Goal: Task Accomplishment & Management: Manage account settings

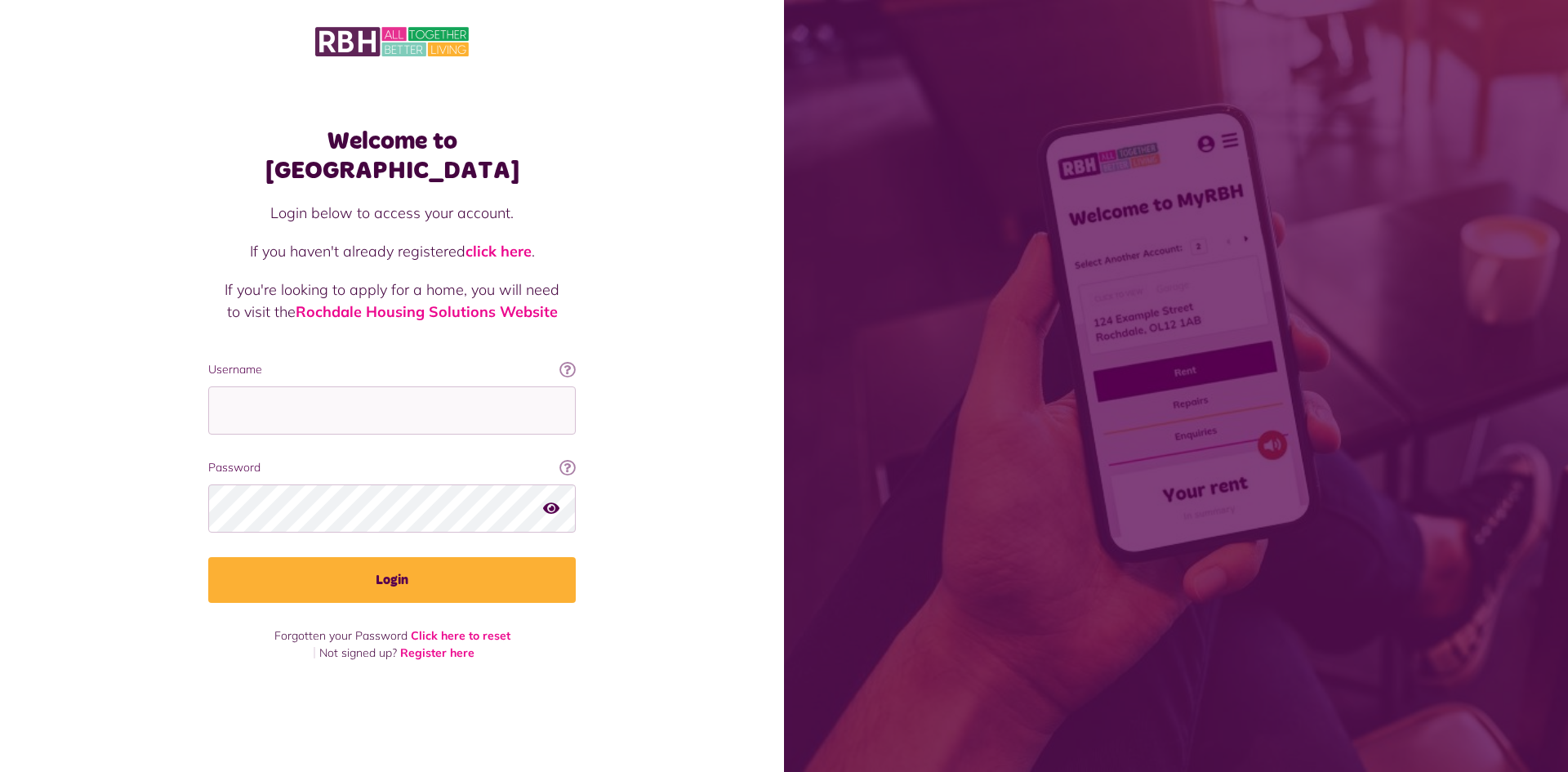
click at [308, 421] on fieldset "Username This will be the email you used when you originally registered with My…" at bounding box center [392, 481] width 367 height 241
click at [308, 417] on input "Username" at bounding box center [392, 410] width 367 height 49
type input "**********"
click at [208, 557] on button "Login" at bounding box center [392, 580] width 367 height 46
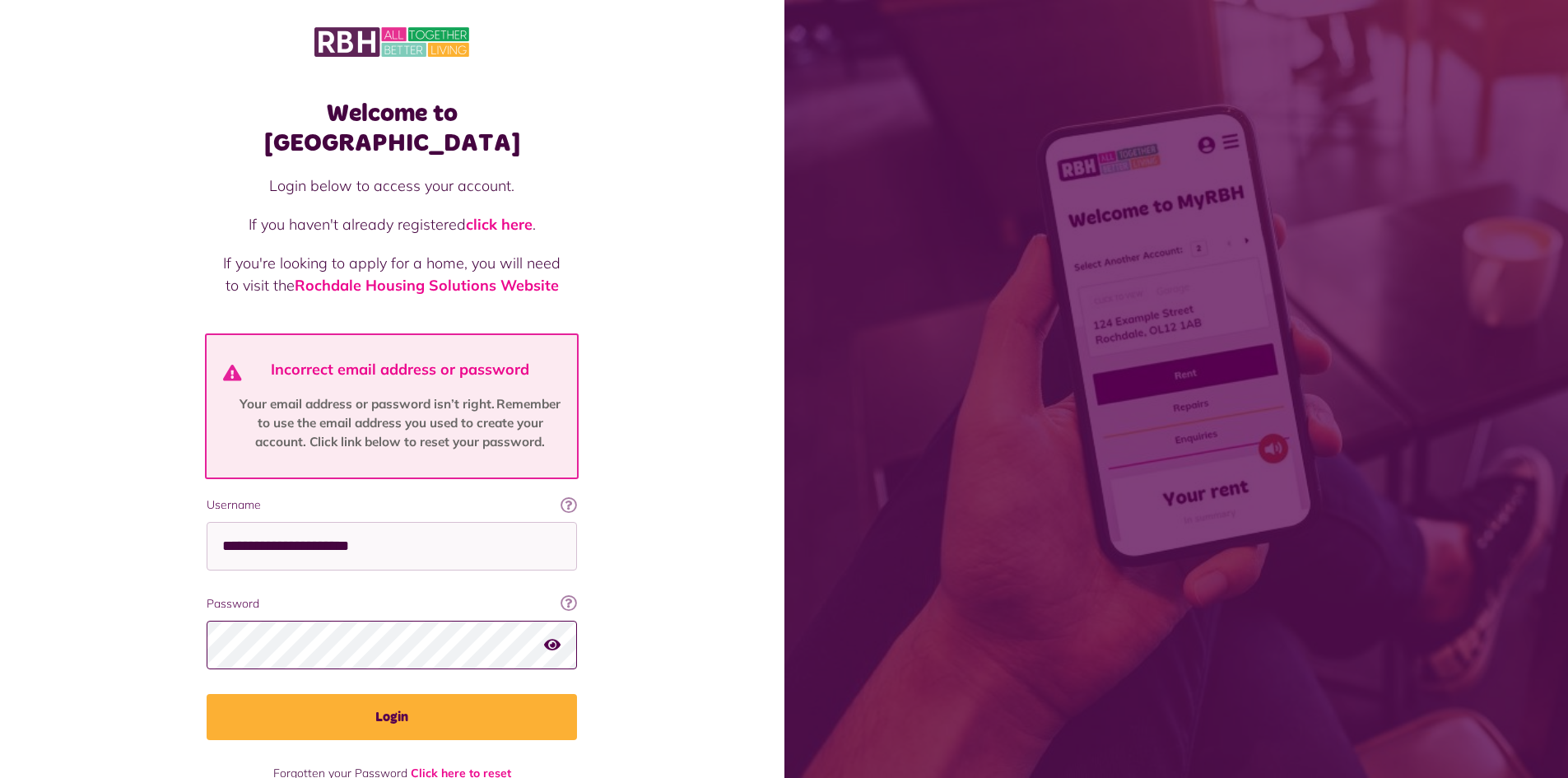
click at [206, 695] on button "Login" at bounding box center [391, 718] width 370 height 46
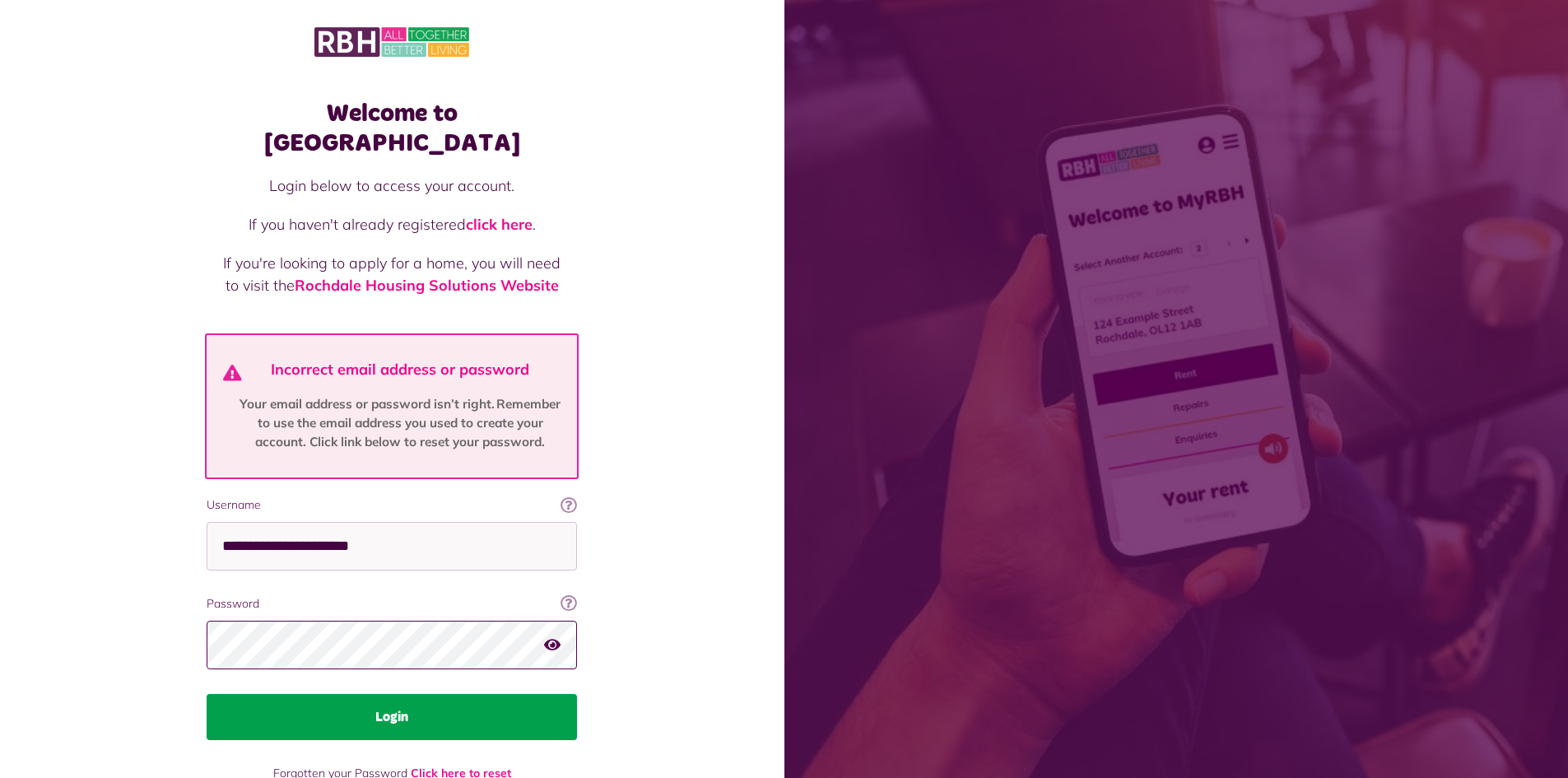
click at [206, 695] on button "Login" at bounding box center [391, 718] width 370 height 46
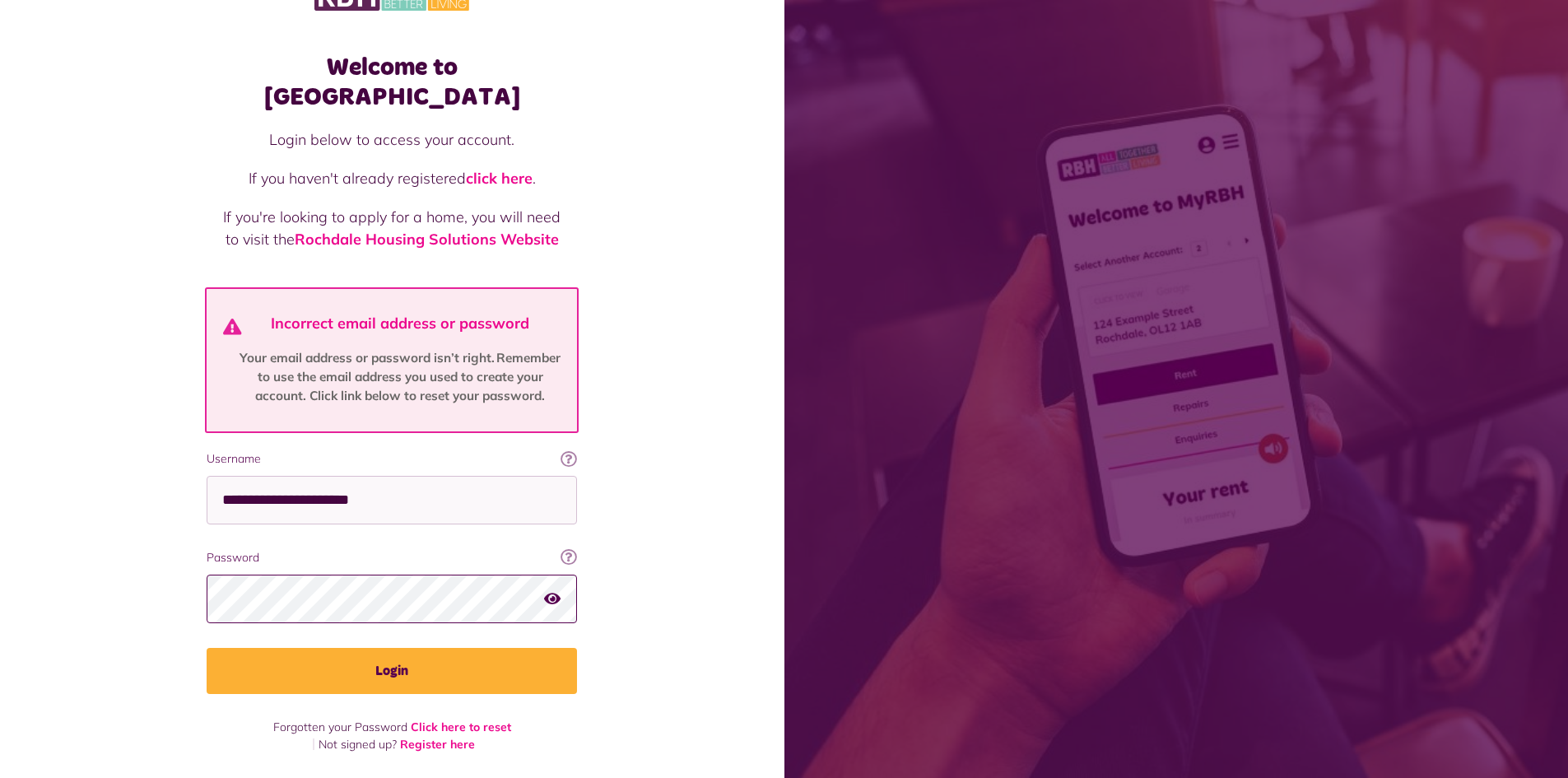
scroll to position [16, 0]
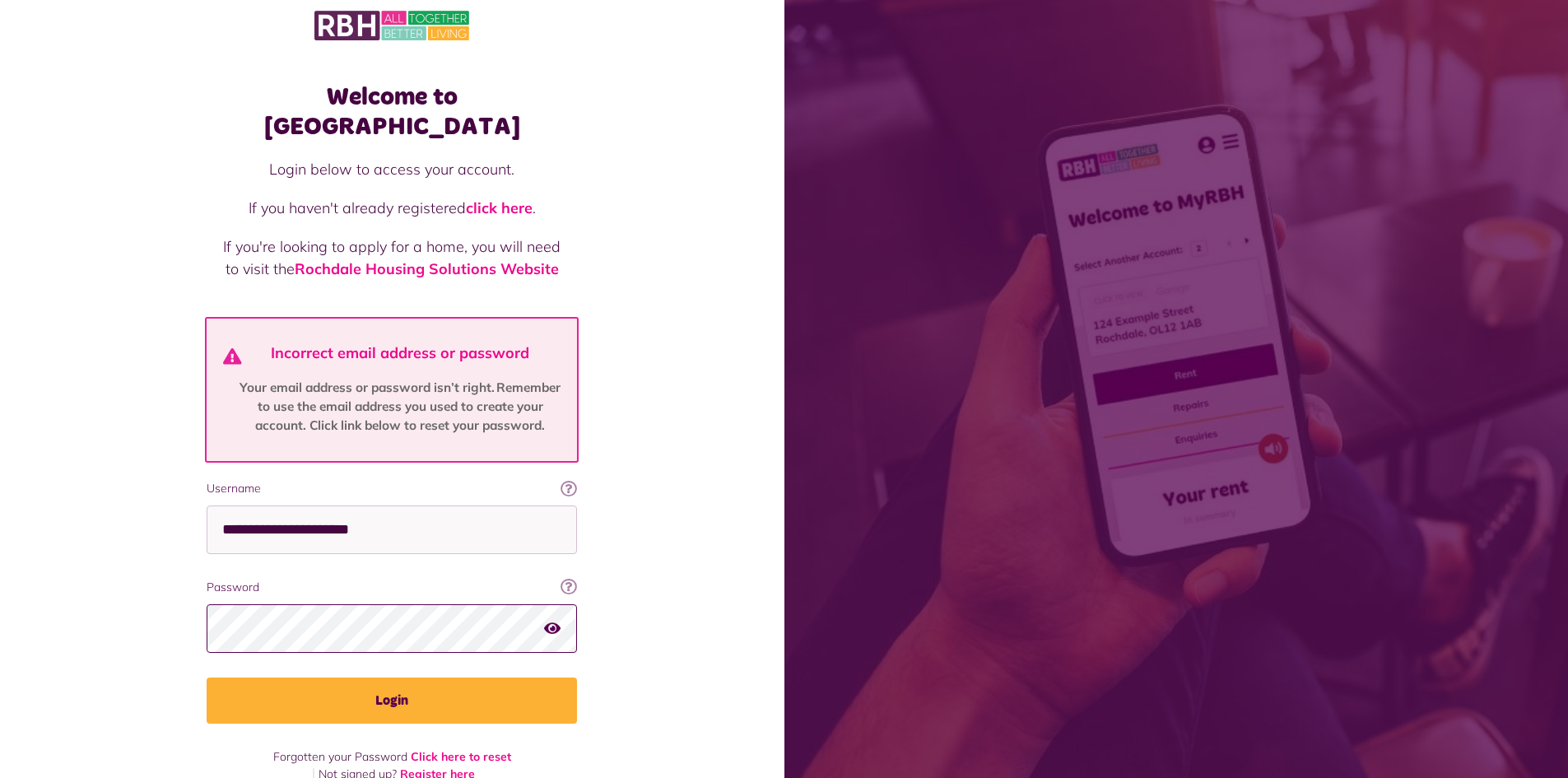
click at [206, 677] on button "Login" at bounding box center [391, 700] width 370 height 46
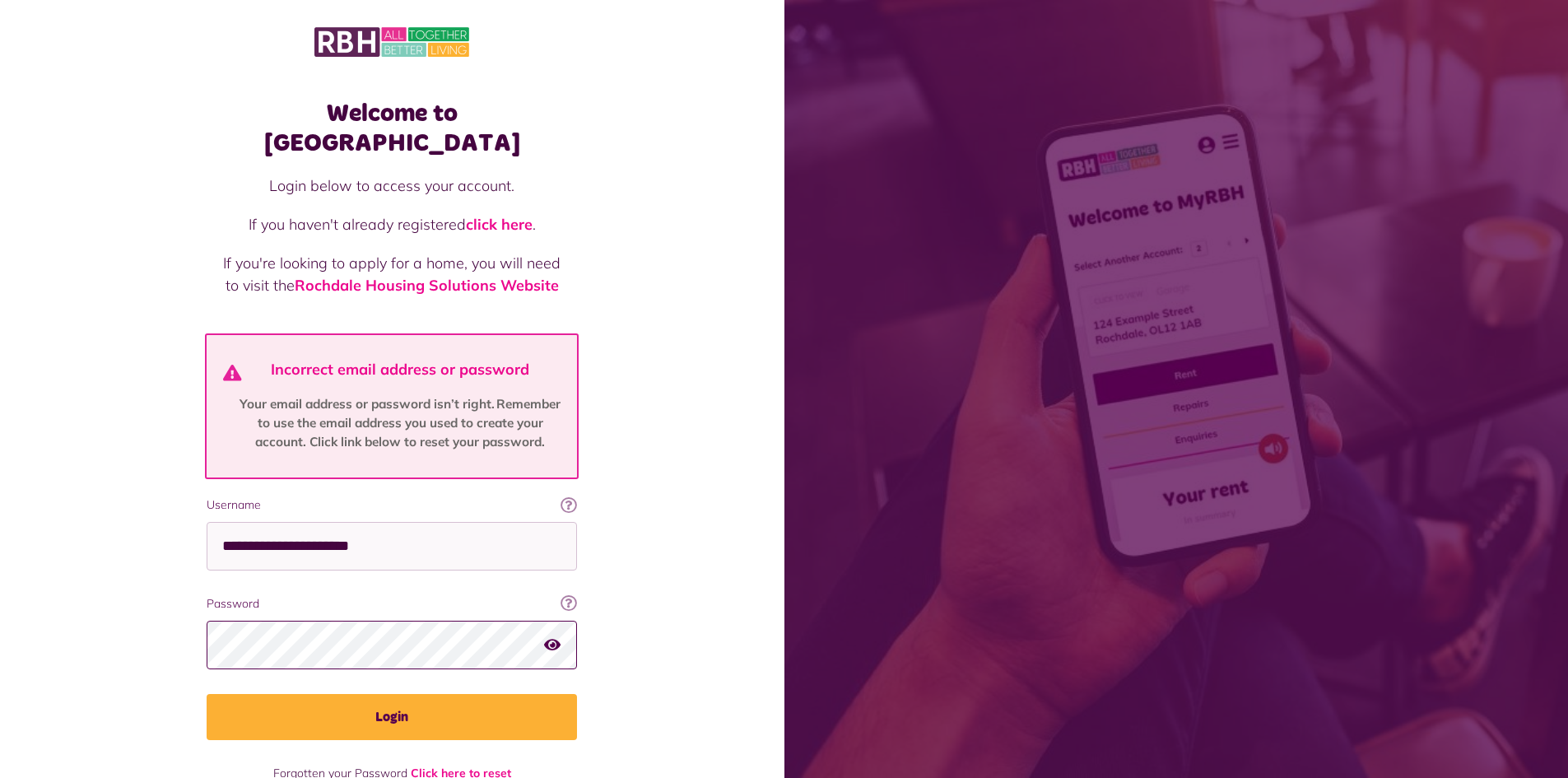
scroll to position [16, 0]
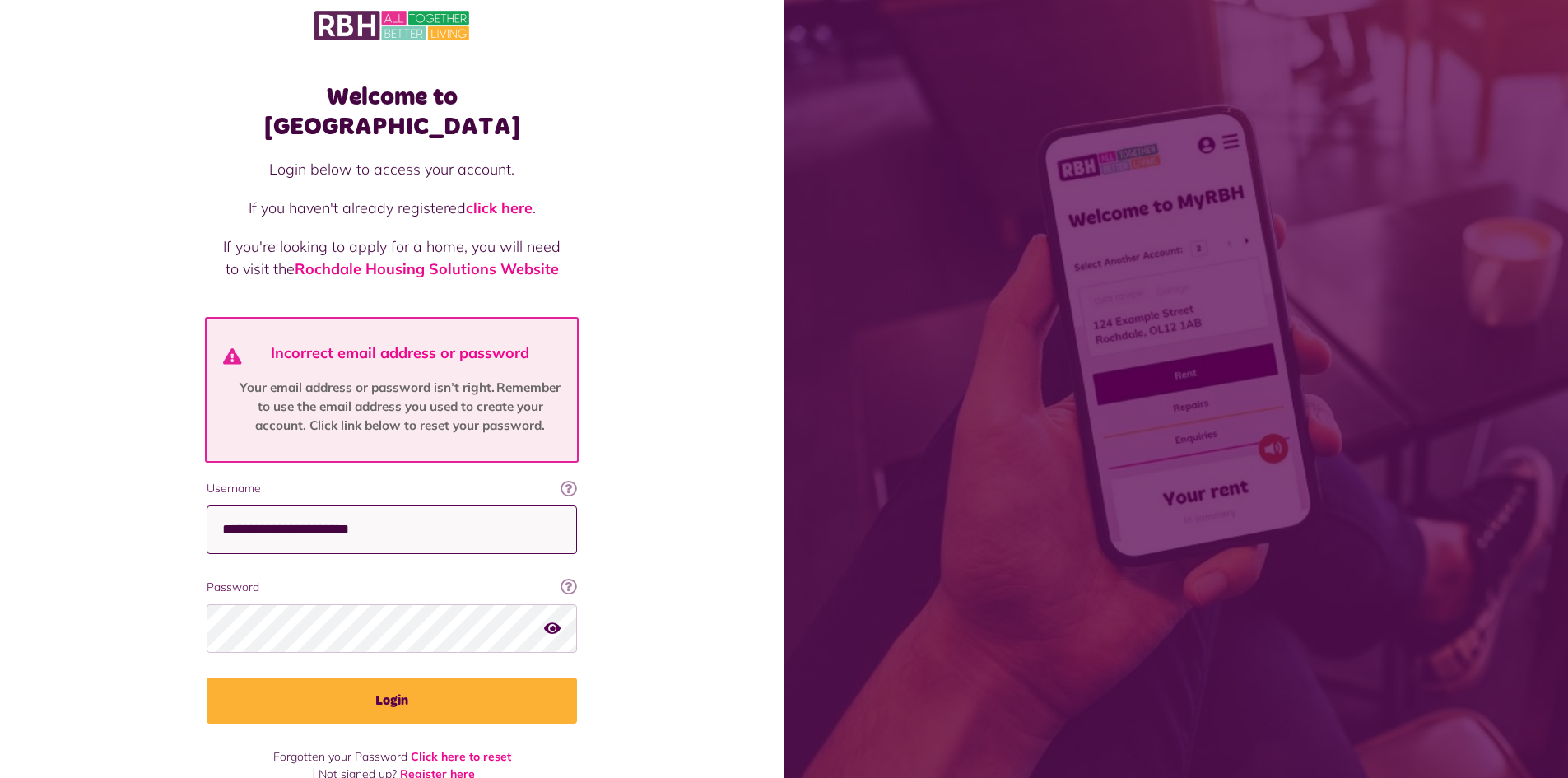
click at [357, 509] on input "**********" at bounding box center [391, 530] width 370 height 49
click at [456, 506] on input "**********" at bounding box center [391, 530] width 370 height 49
type input "**********"
click at [550, 621] on icon "button" at bounding box center [551, 627] width 16 height 14
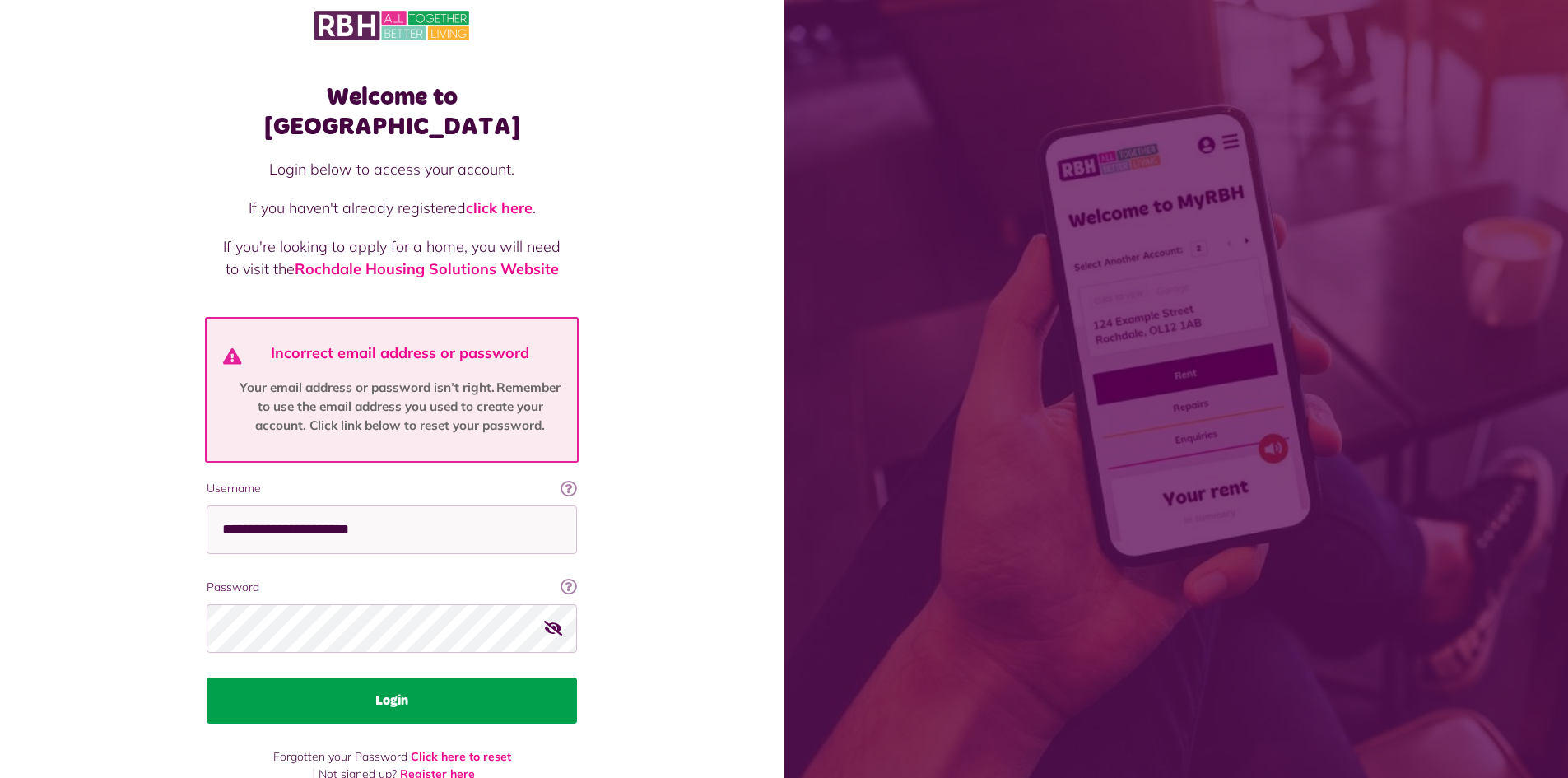
click at [527, 677] on button "Login" at bounding box center [391, 700] width 370 height 46
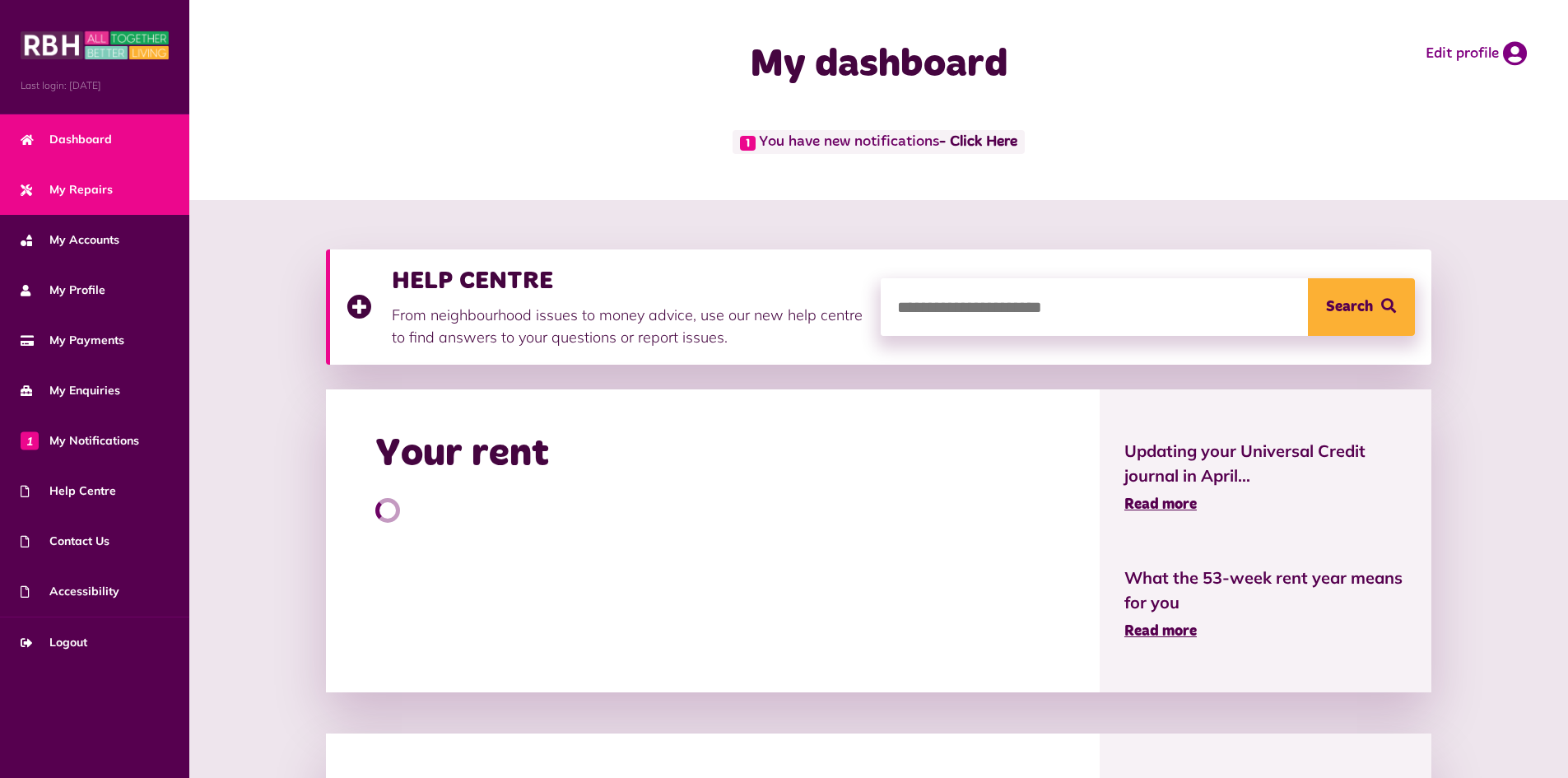
click at [107, 195] on span "My Repairs" at bounding box center [66, 190] width 92 height 17
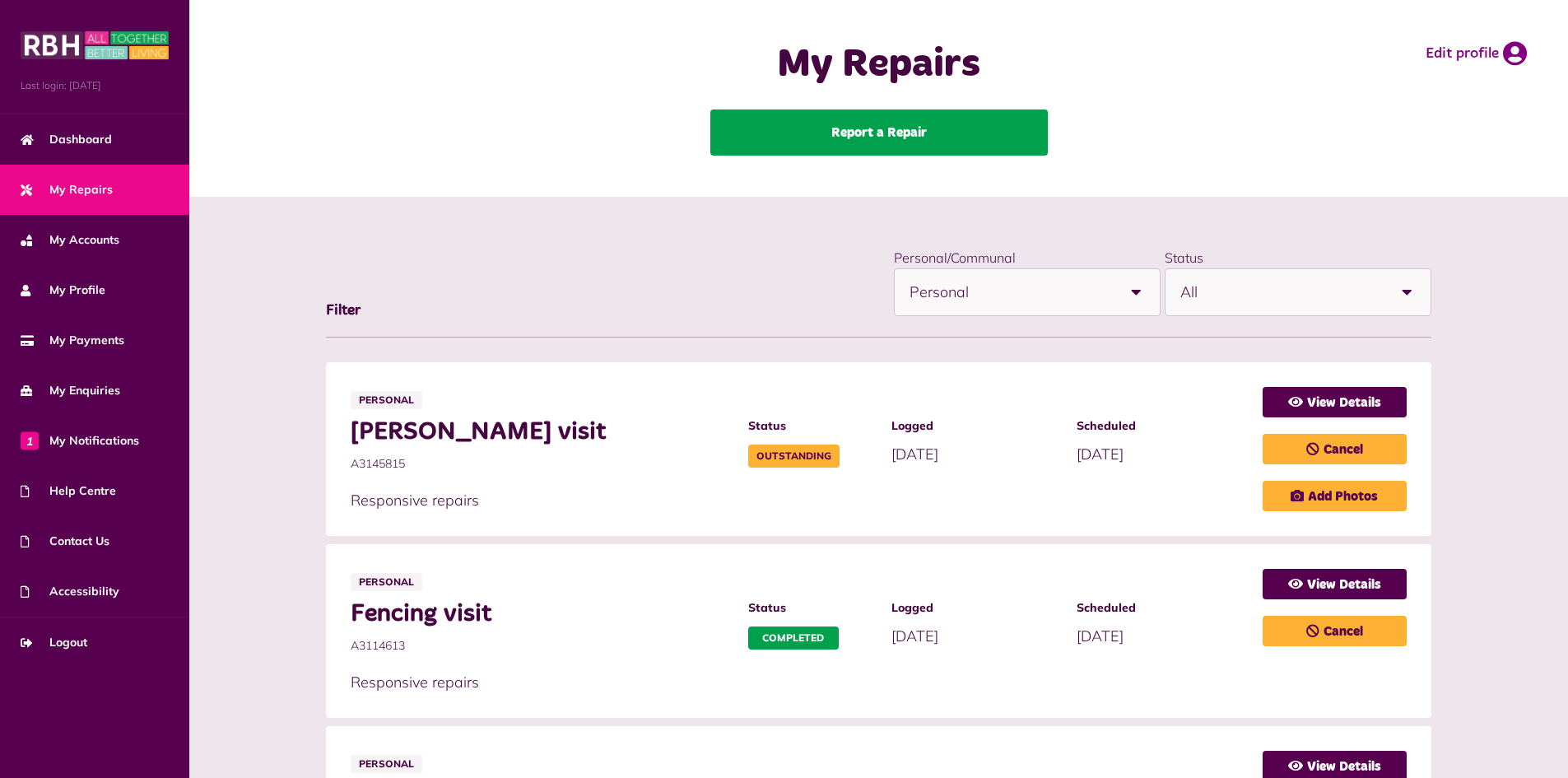
click at [888, 141] on link "Report a Repair" at bounding box center [879, 132] width 338 height 46
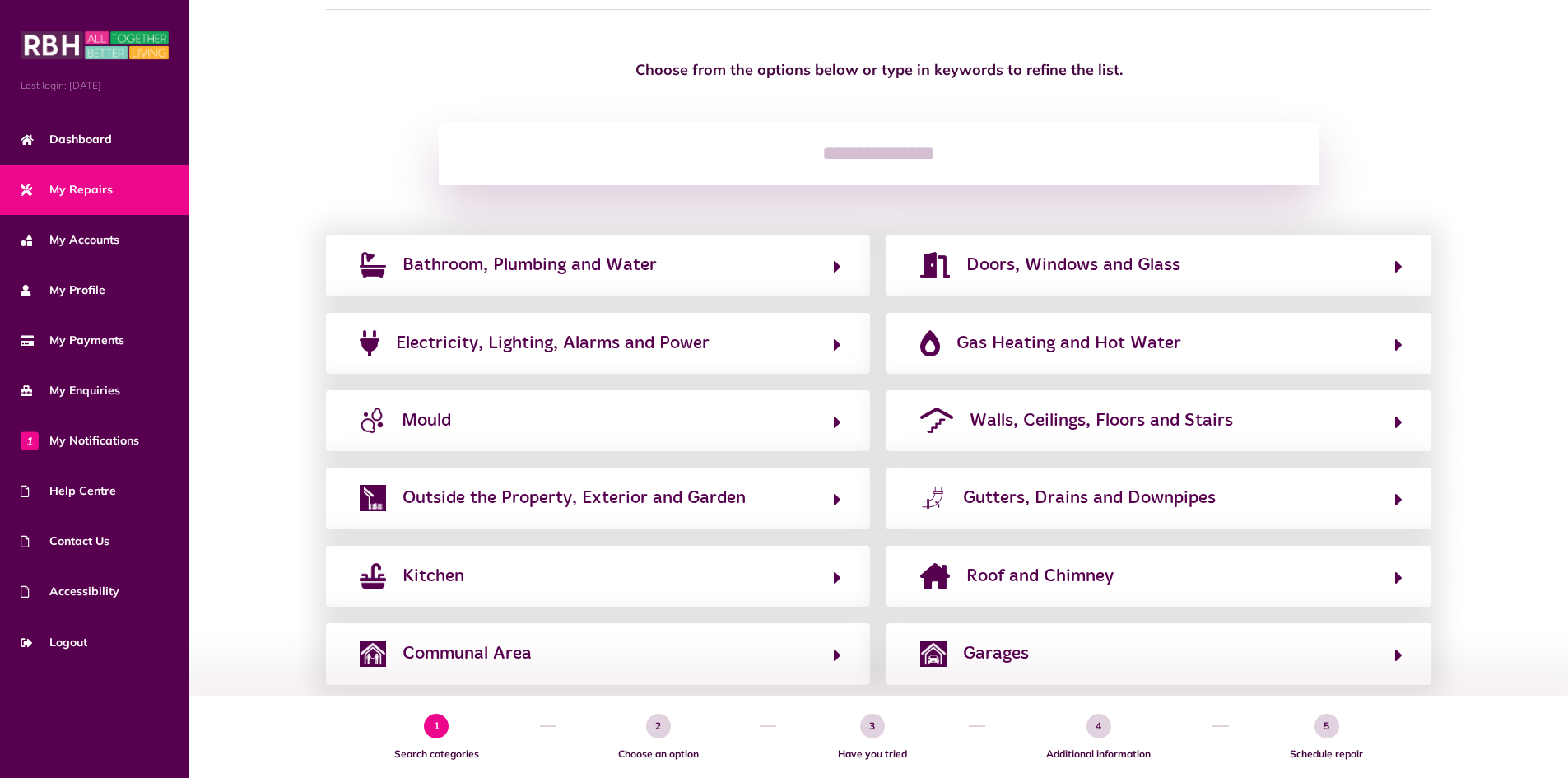
scroll to position [148, 0]
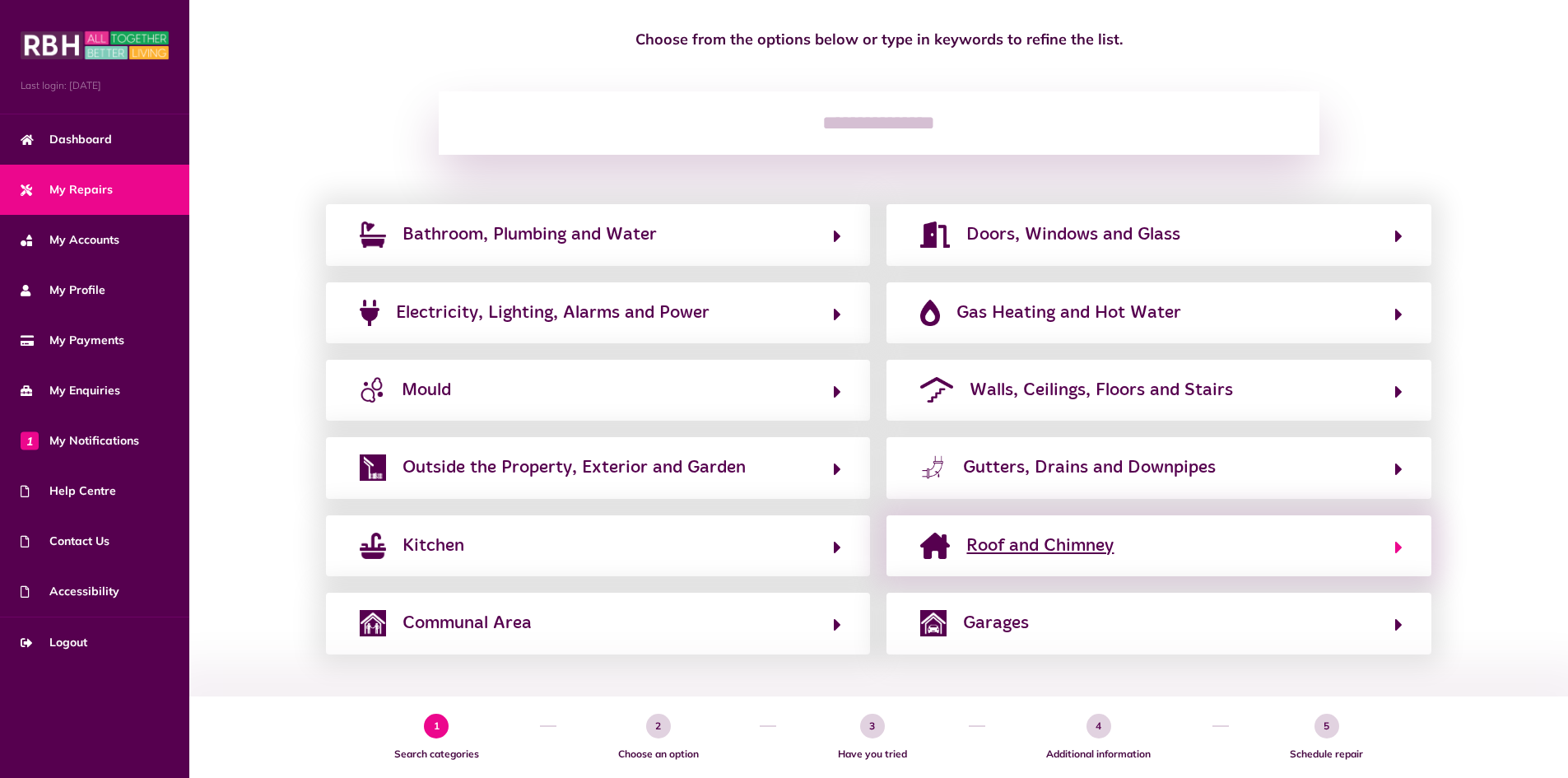
click at [1111, 539] on span "Roof and Chimney" at bounding box center [1041, 545] width 148 height 26
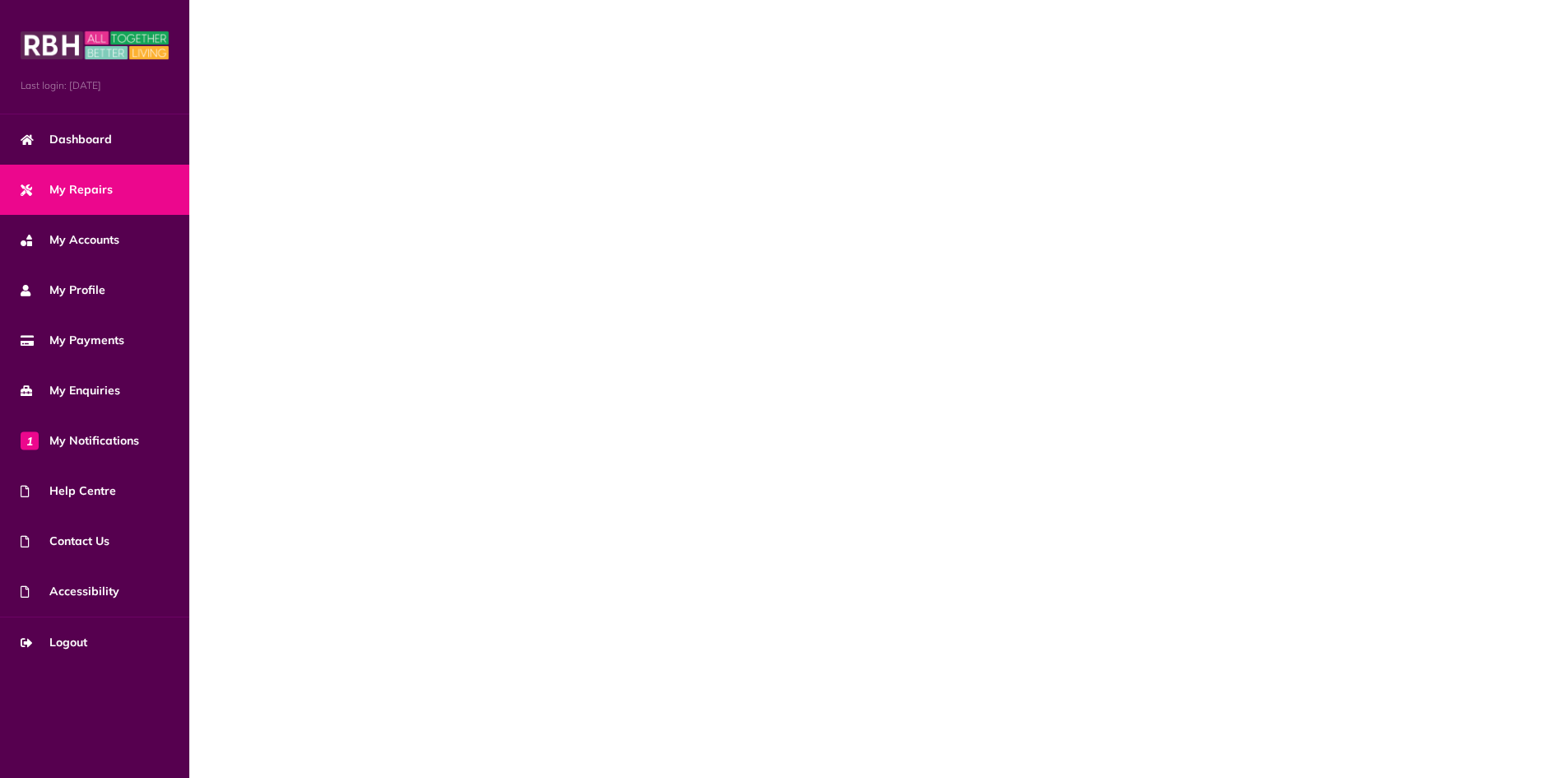
scroll to position [0, 0]
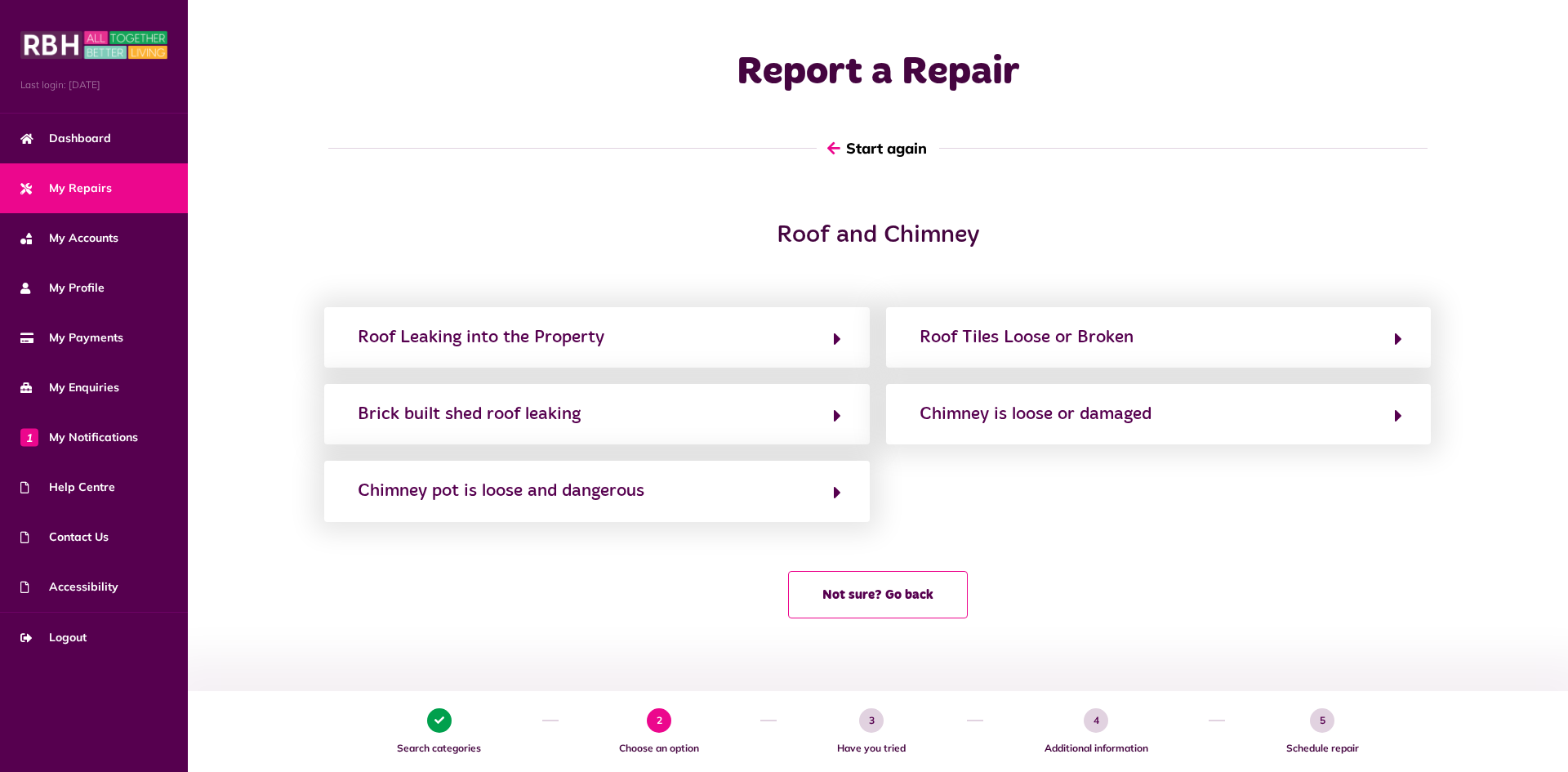
click at [864, 156] on button "Start again" at bounding box center [877, 148] width 123 height 47
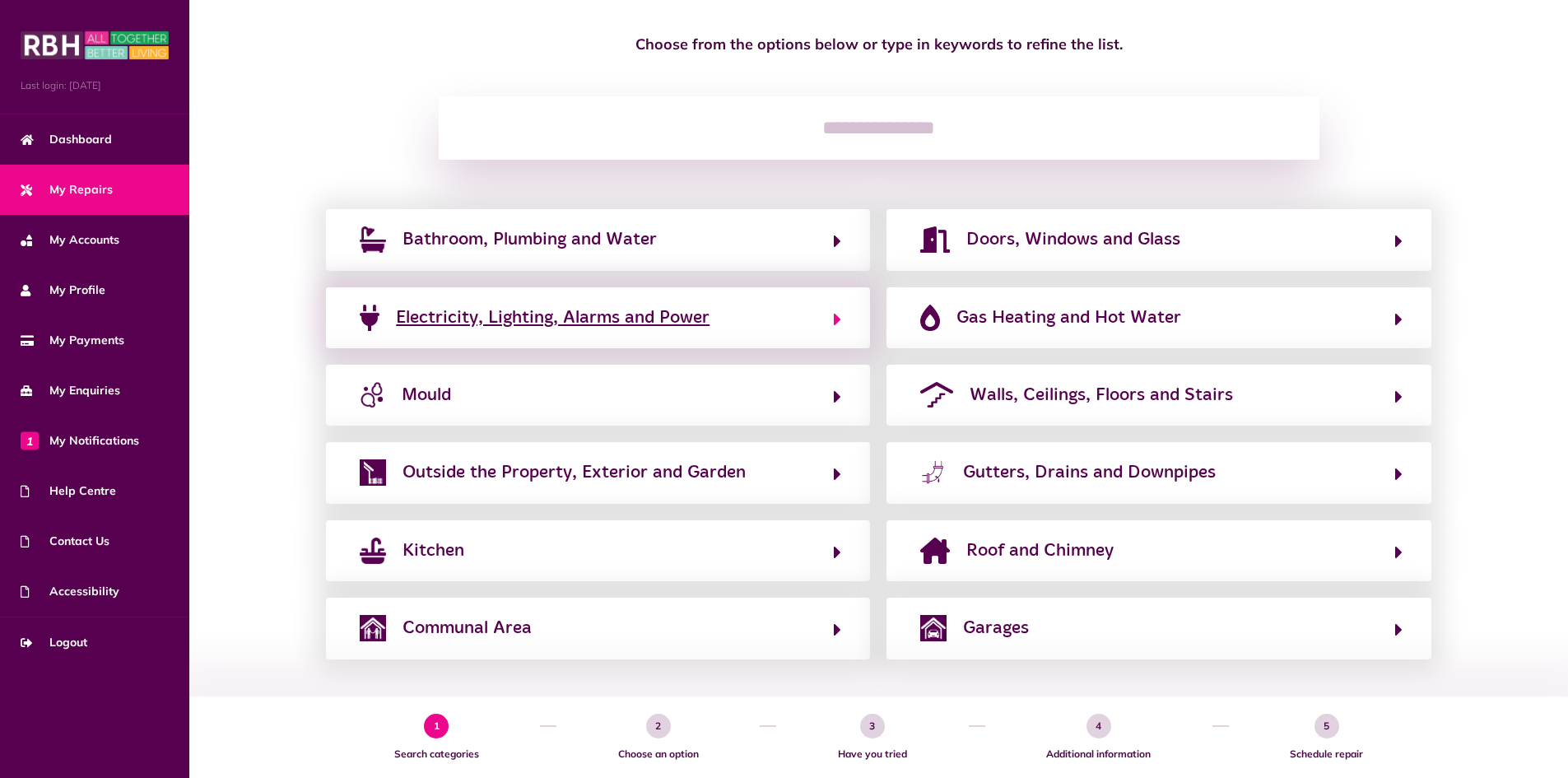
scroll to position [148, 0]
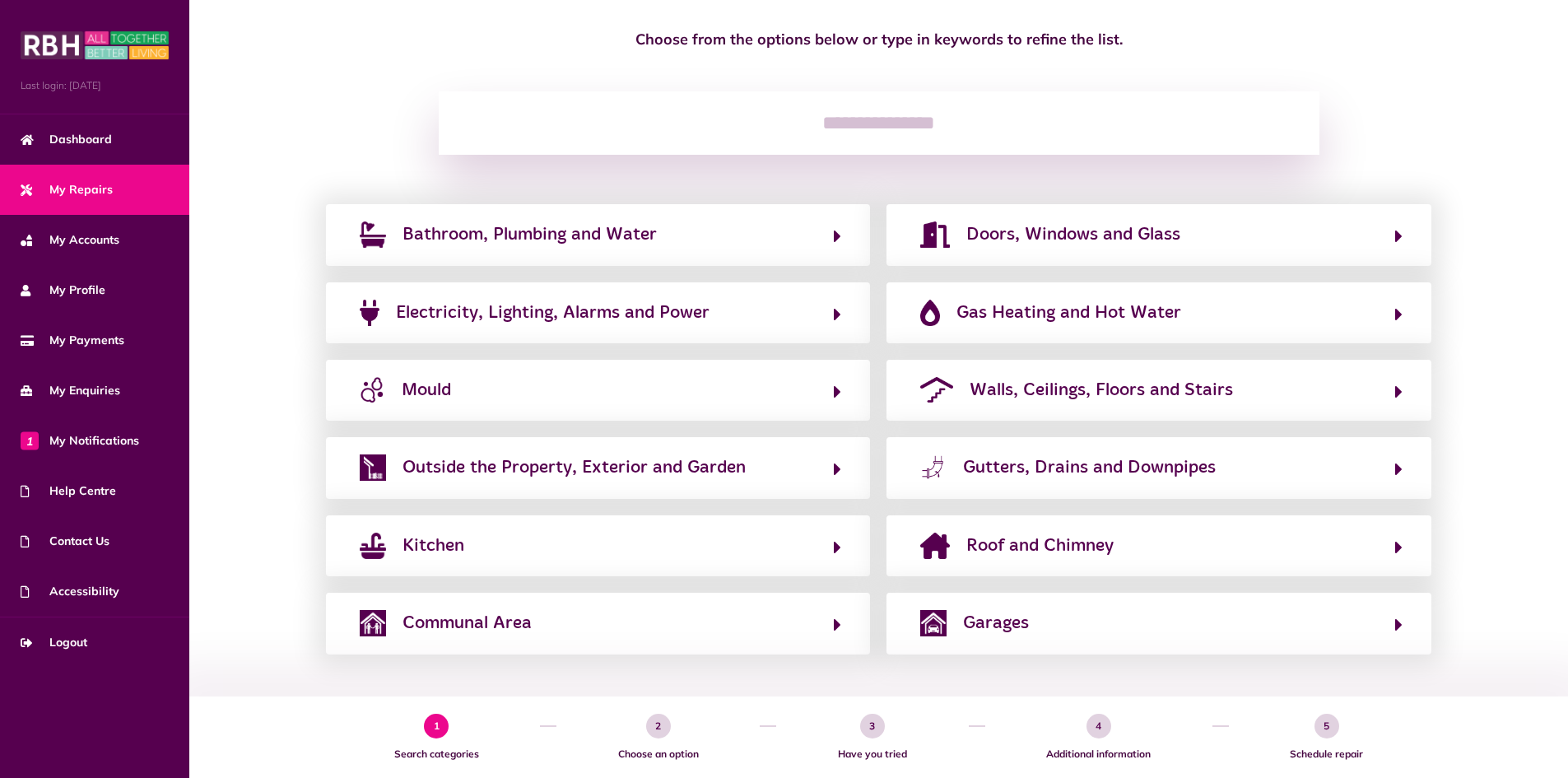
drag, startPoint x: 532, startPoint y: 643, endPoint x: 769, endPoint y: 694, distance: 242.4
click at [769, 694] on html "Menu Last login: 26/09/2025 Dashboard My Repairs My Accounts My Profile 1" at bounding box center [784, 315] width 1568 height 926
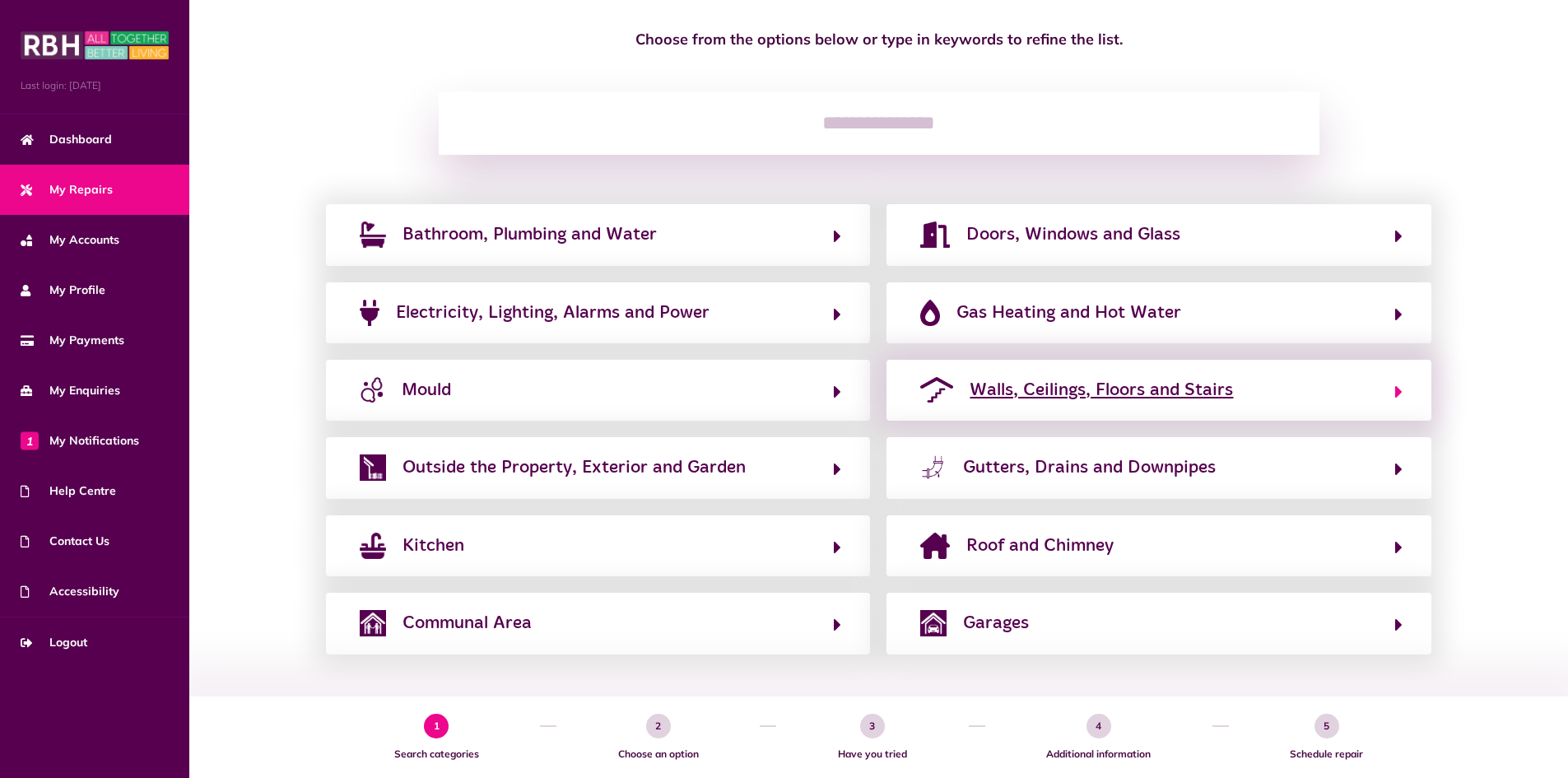
click at [1083, 396] on span "Walls, Ceilings, Floors and Stairs" at bounding box center [1101, 389] width 264 height 26
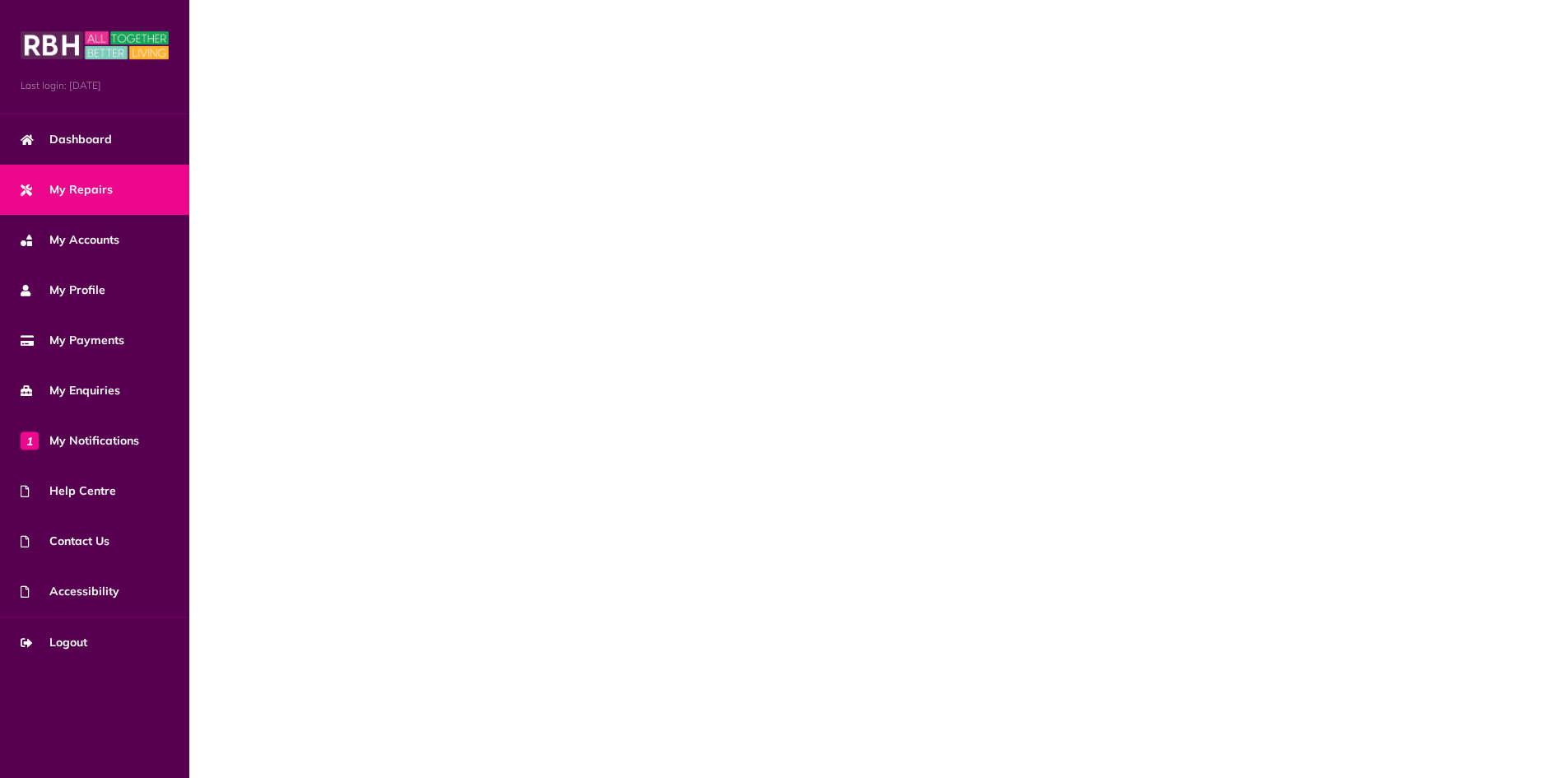
scroll to position [0, 0]
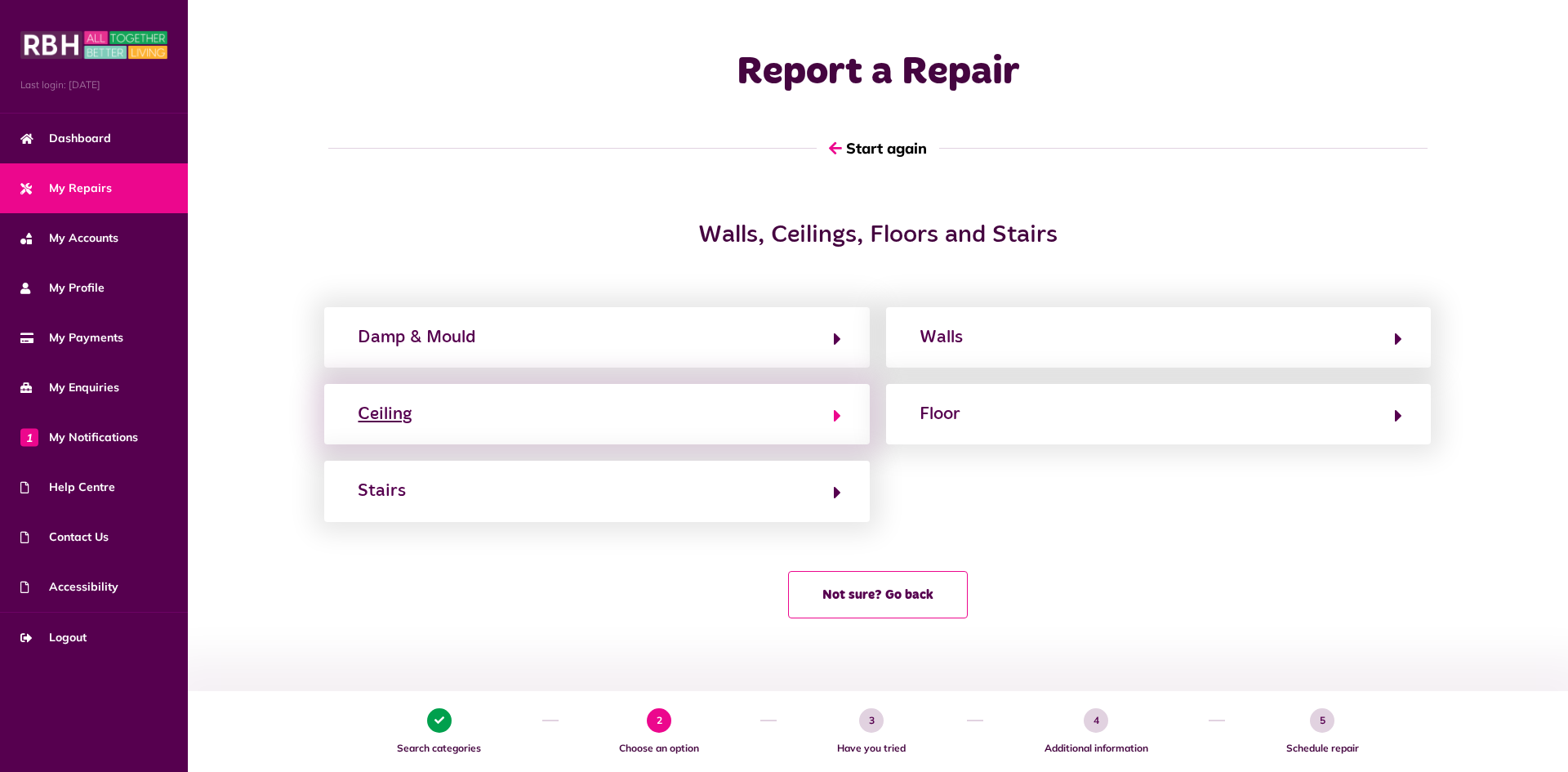
click at [480, 413] on button "Ceiling" at bounding box center [597, 414] width 487 height 28
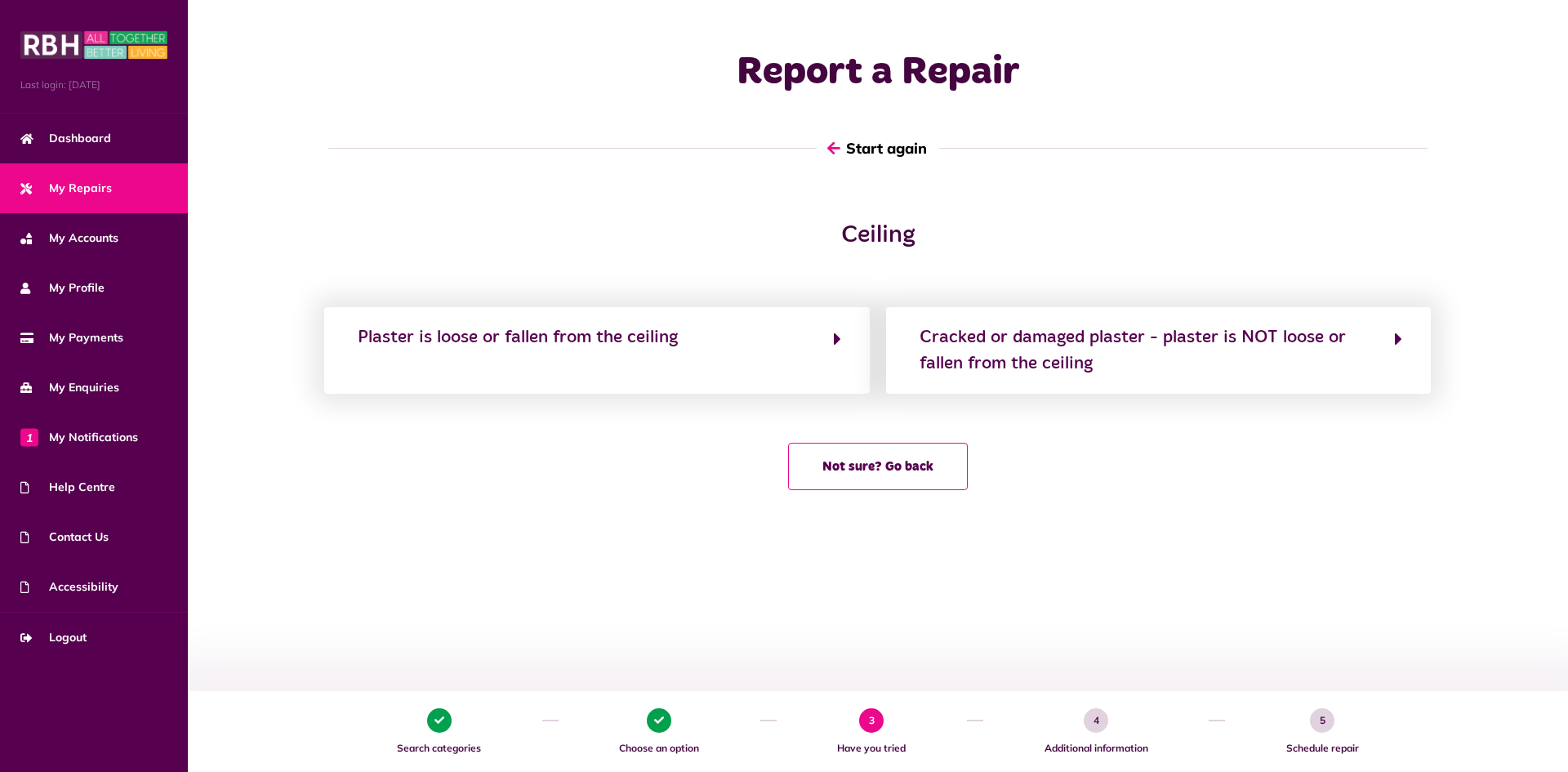
click at [858, 151] on button "Start again" at bounding box center [877, 148] width 123 height 47
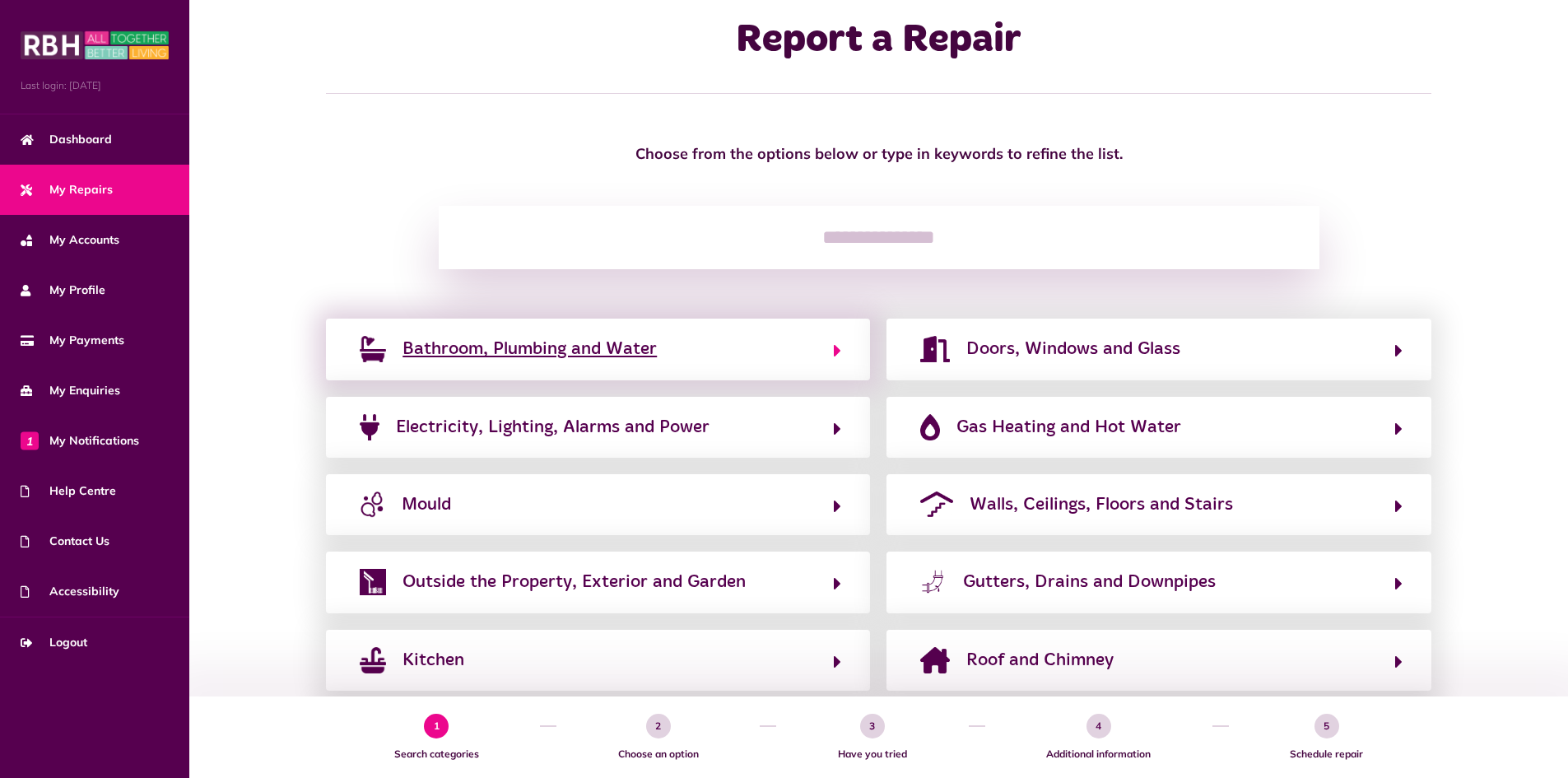
scroll to position [148, 0]
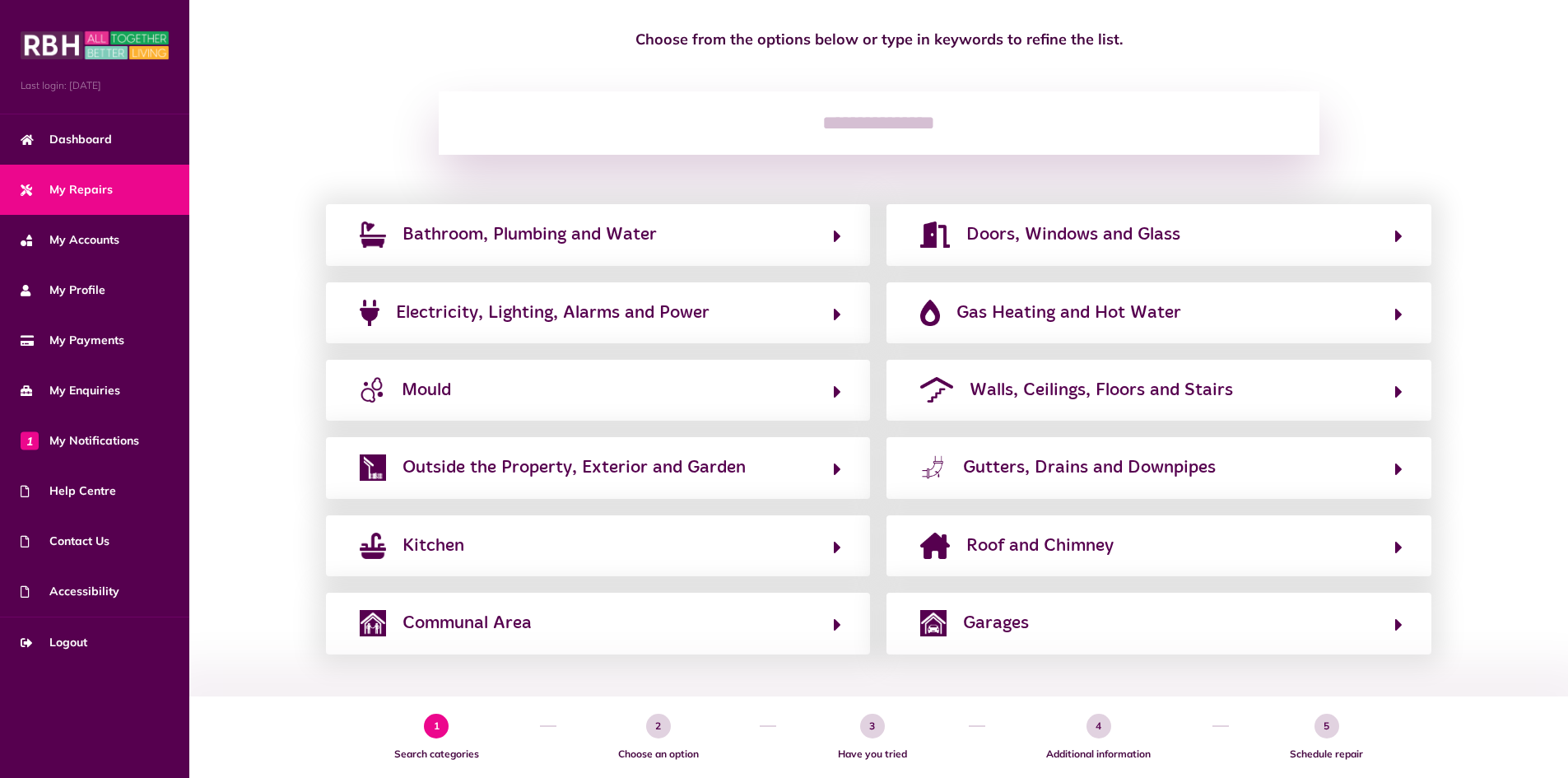
click at [760, 108] on input "search" at bounding box center [879, 123] width 881 height 64
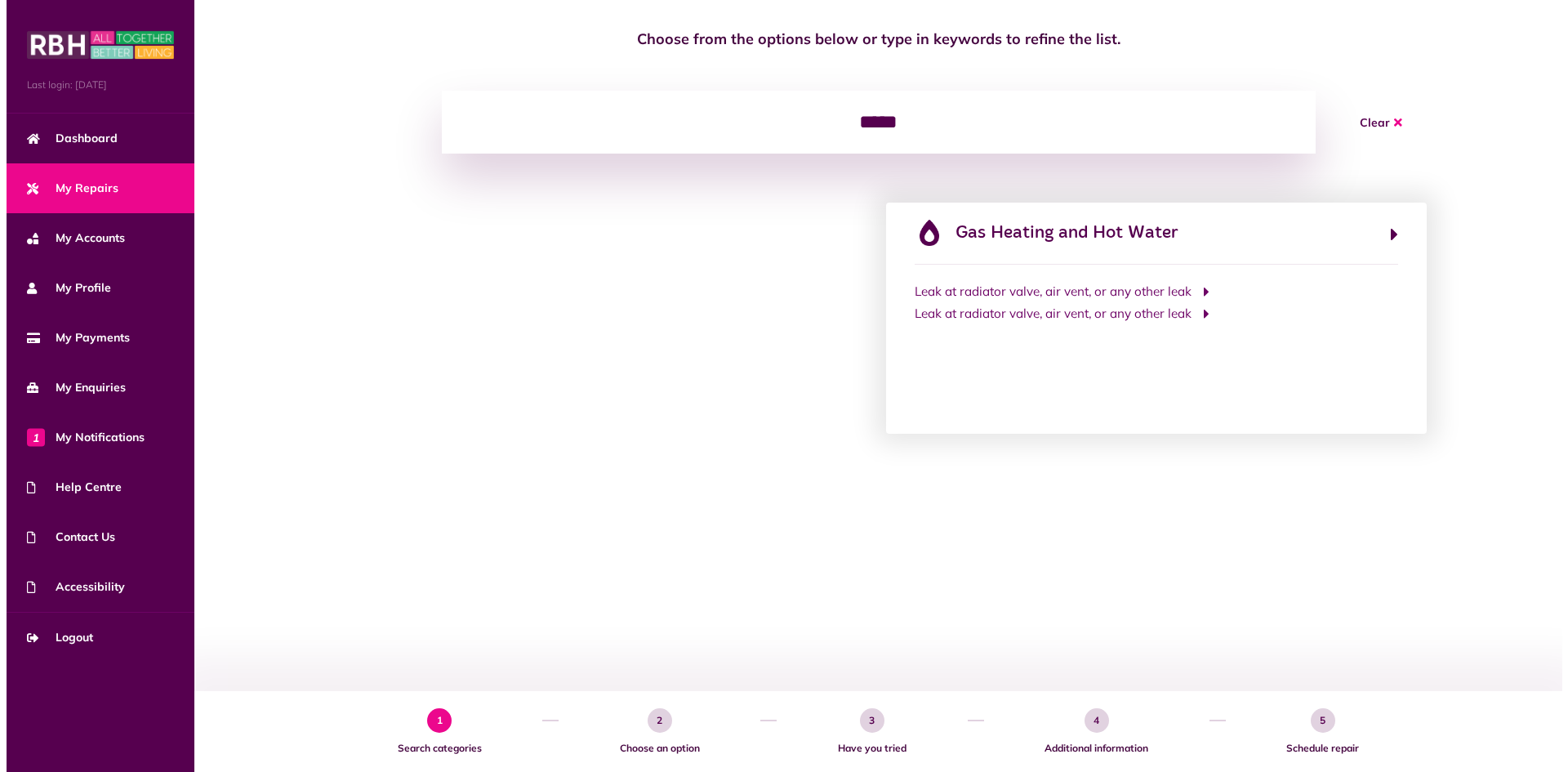
scroll to position [0, 0]
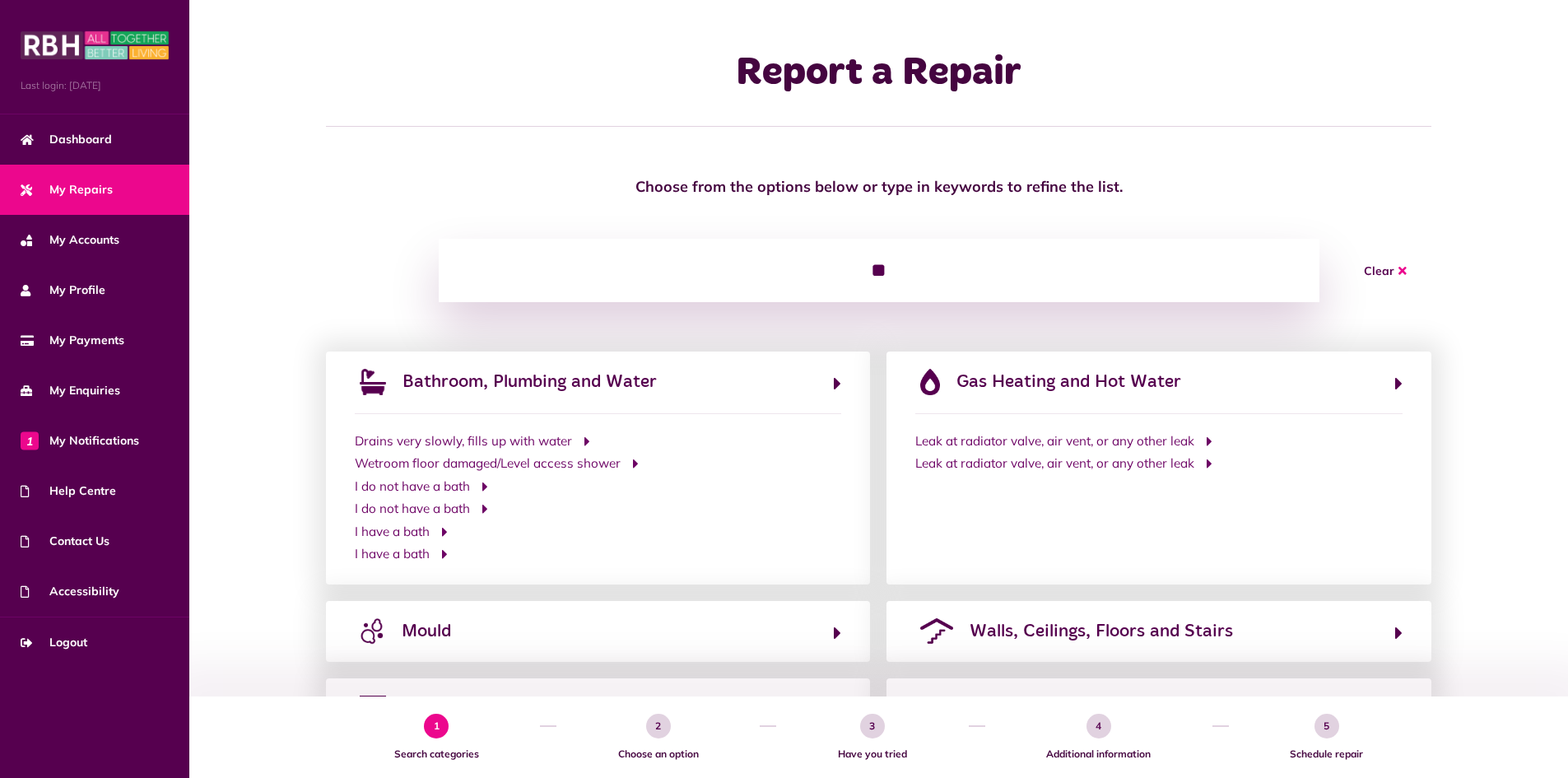
type input "*"
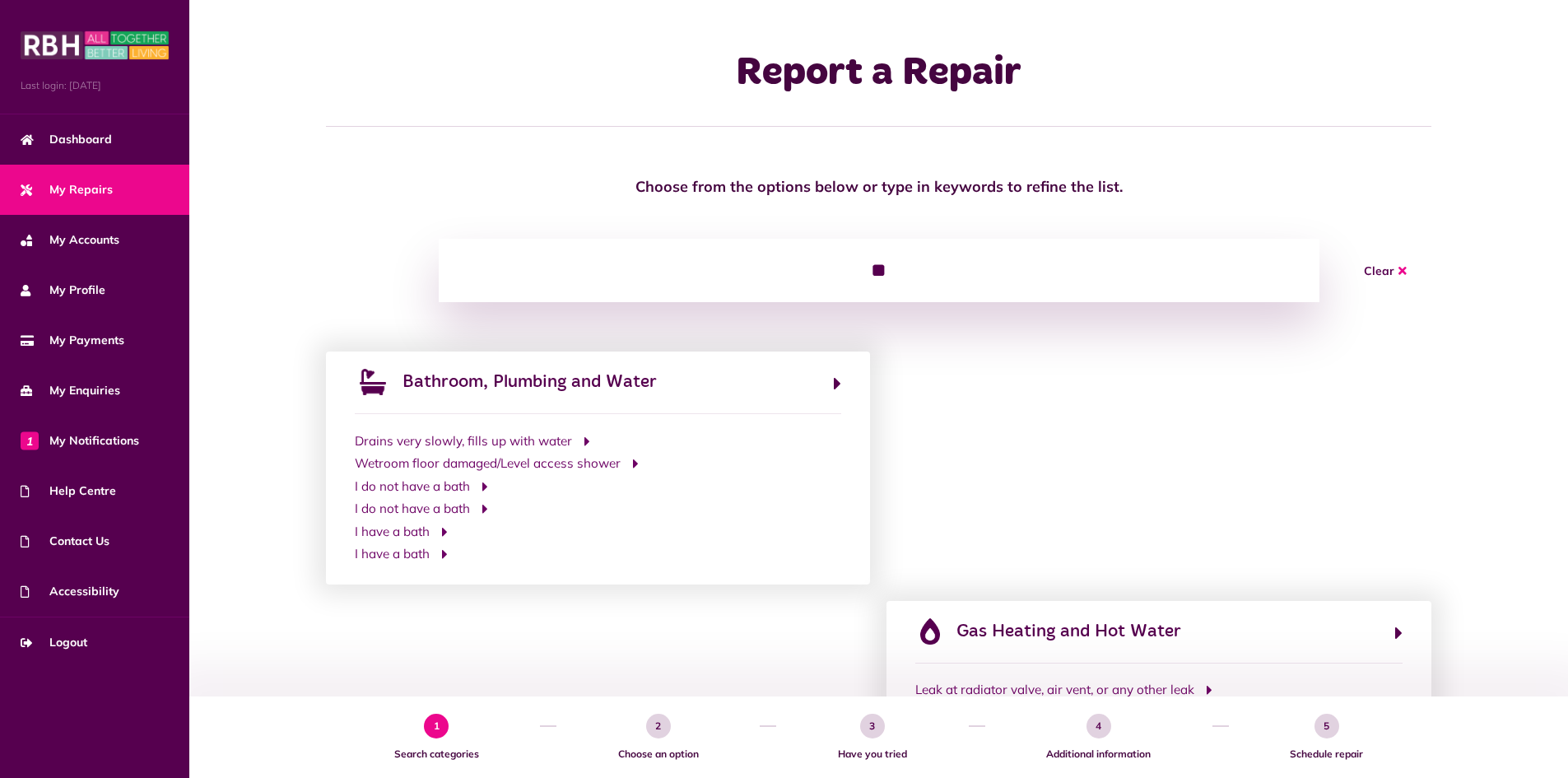
type input "*"
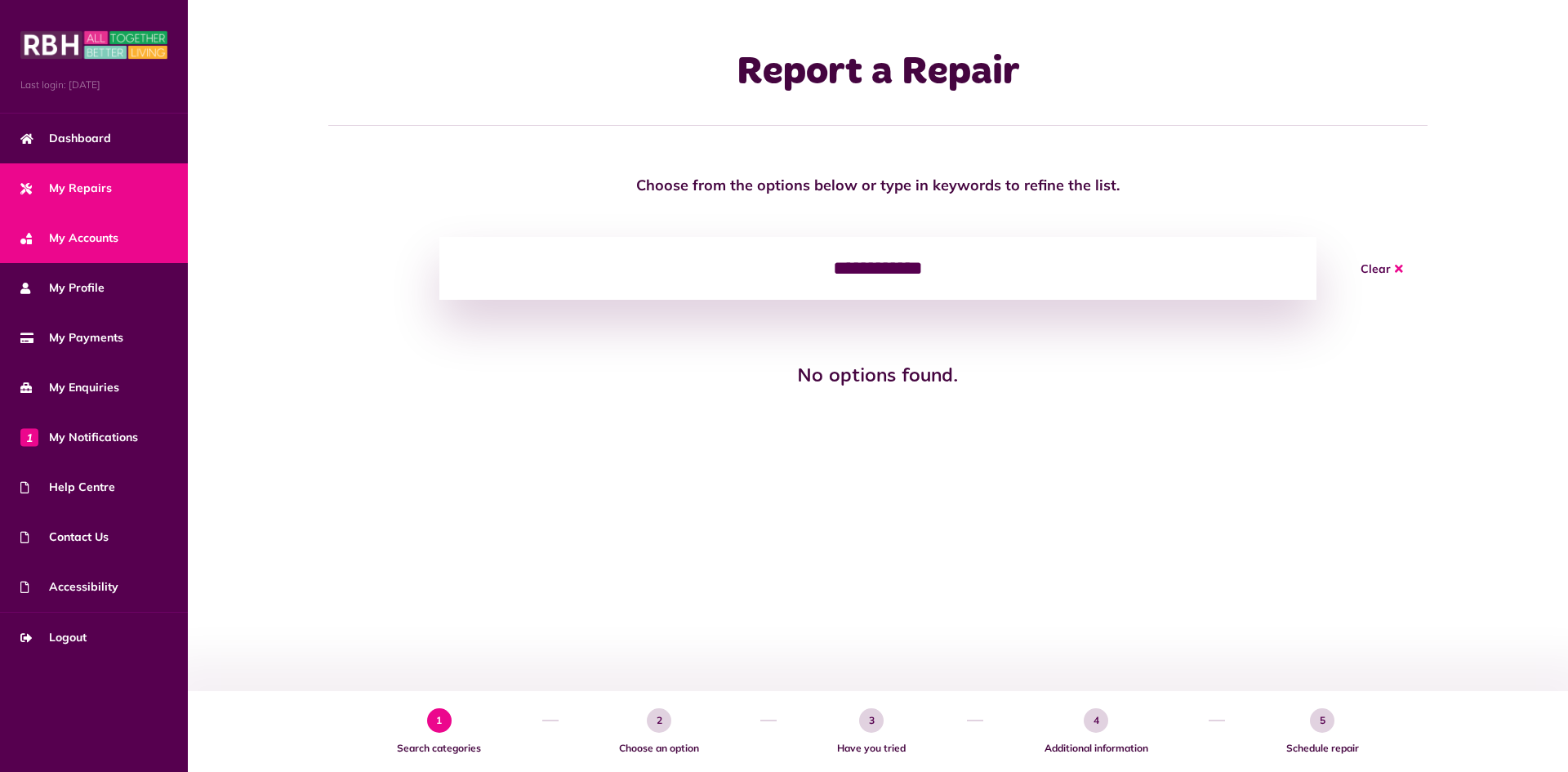
type input "**********"
click at [161, 235] on link "My Accounts" at bounding box center [93, 238] width 187 height 49
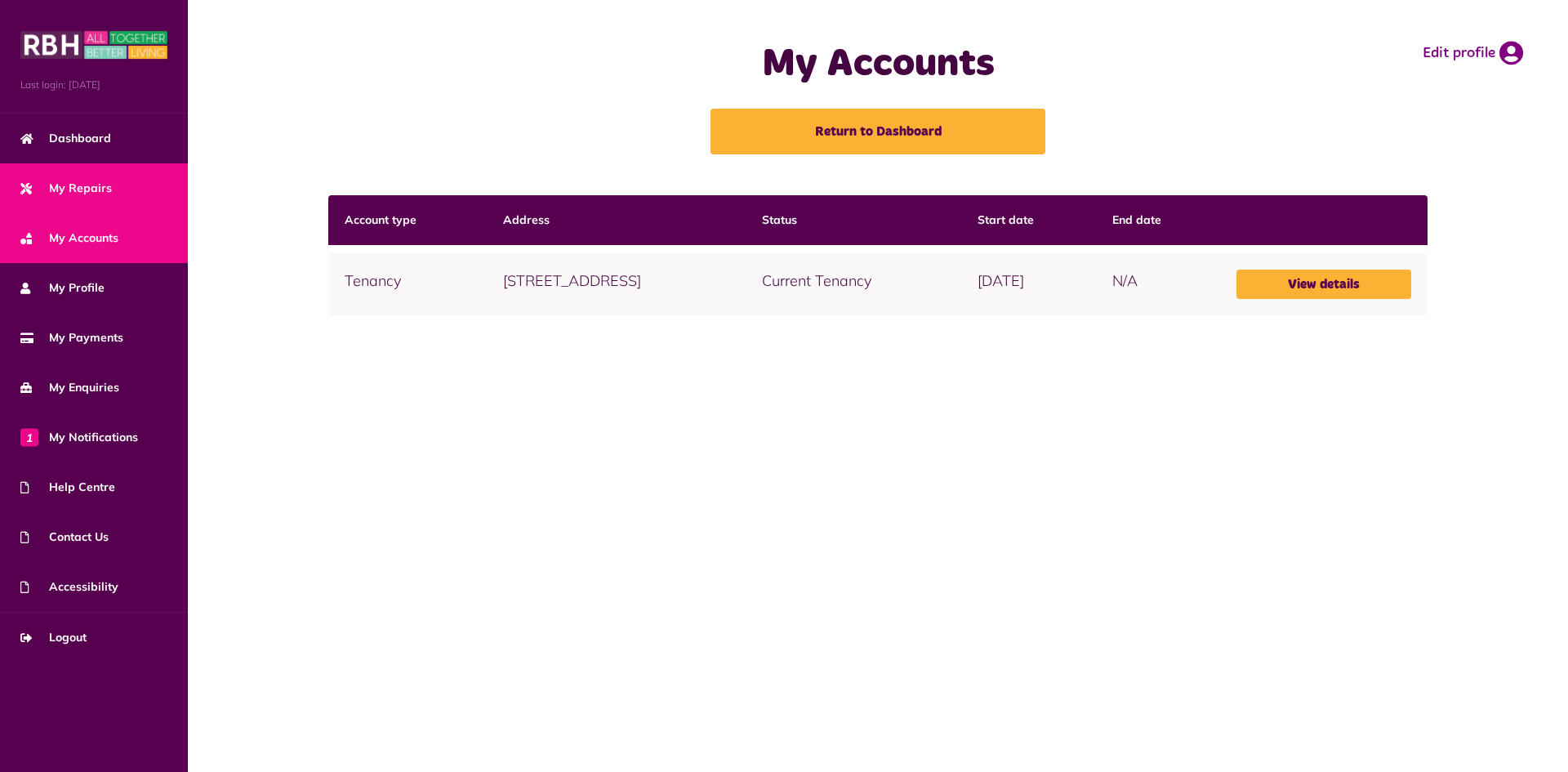
drag, startPoint x: 112, startPoint y: 210, endPoint x: 103, endPoint y: 205, distance: 10.3
click at [110, 208] on link "My Repairs" at bounding box center [93, 188] width 187 height 49
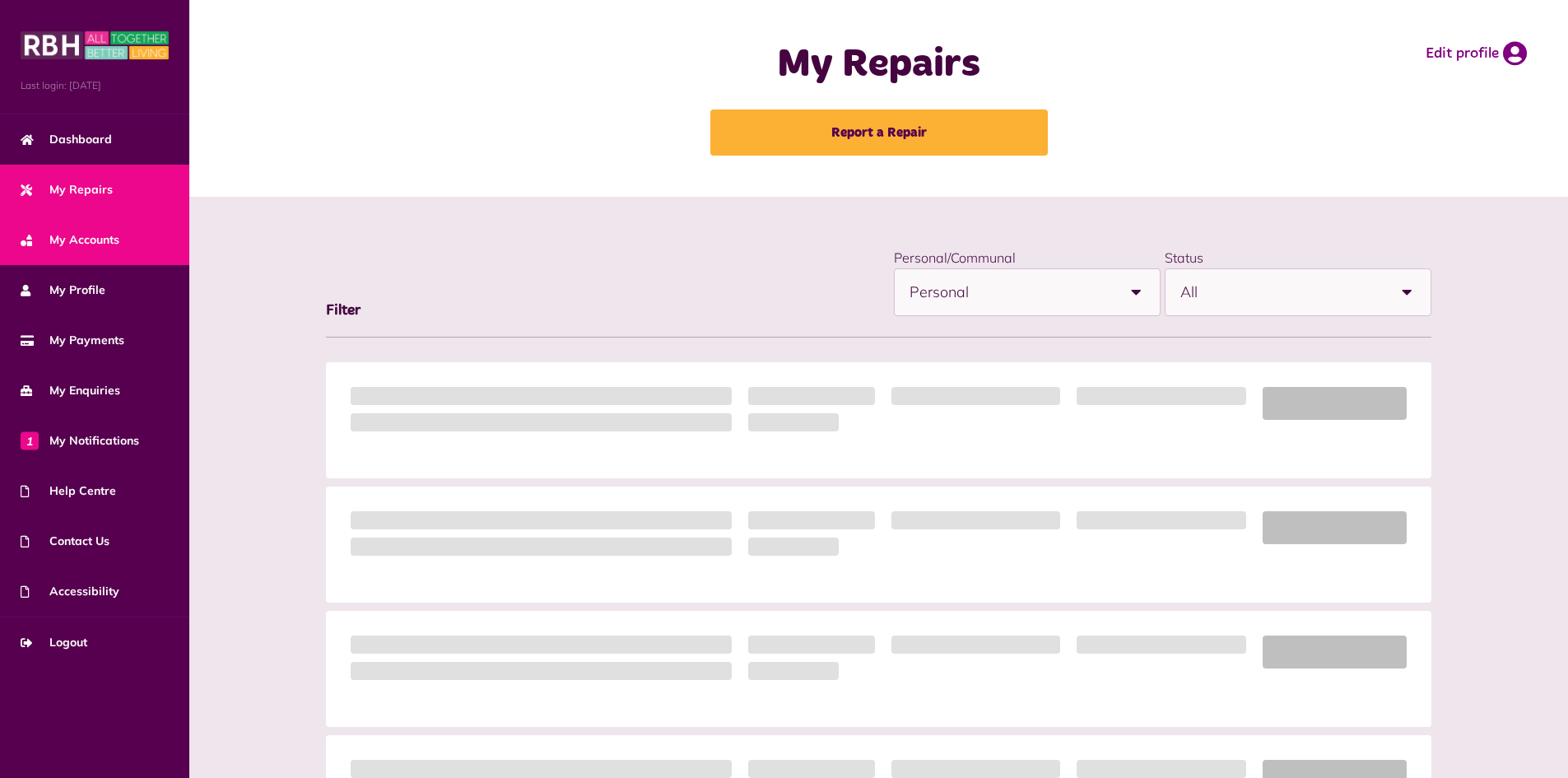
click at [83, 239] on span "My Accounts" at bounding box center [69, 240] width 99 height 17
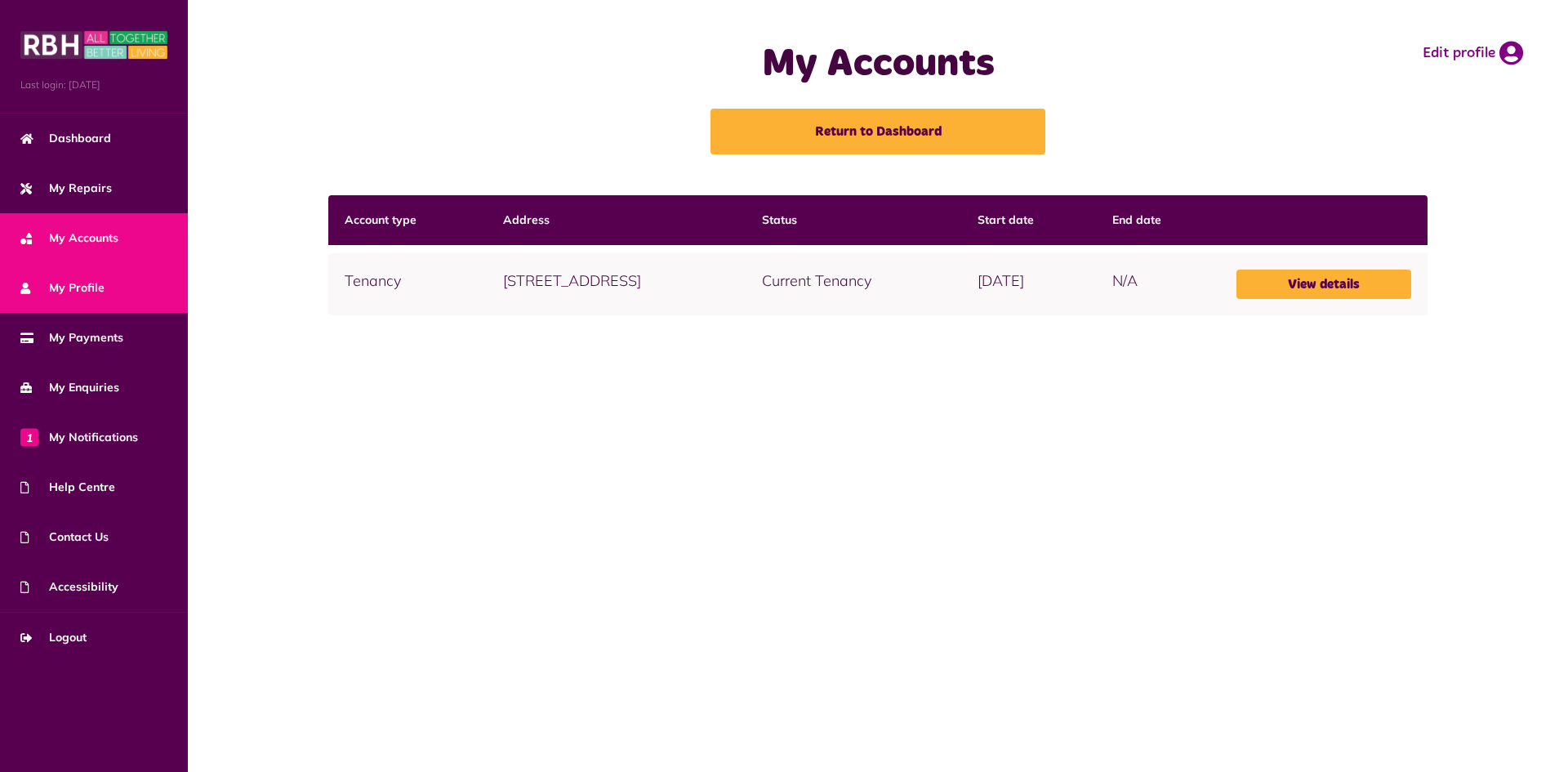
click at [89, 286] on span "My Profile" at bounding box center [62, 288] width 84 height 17
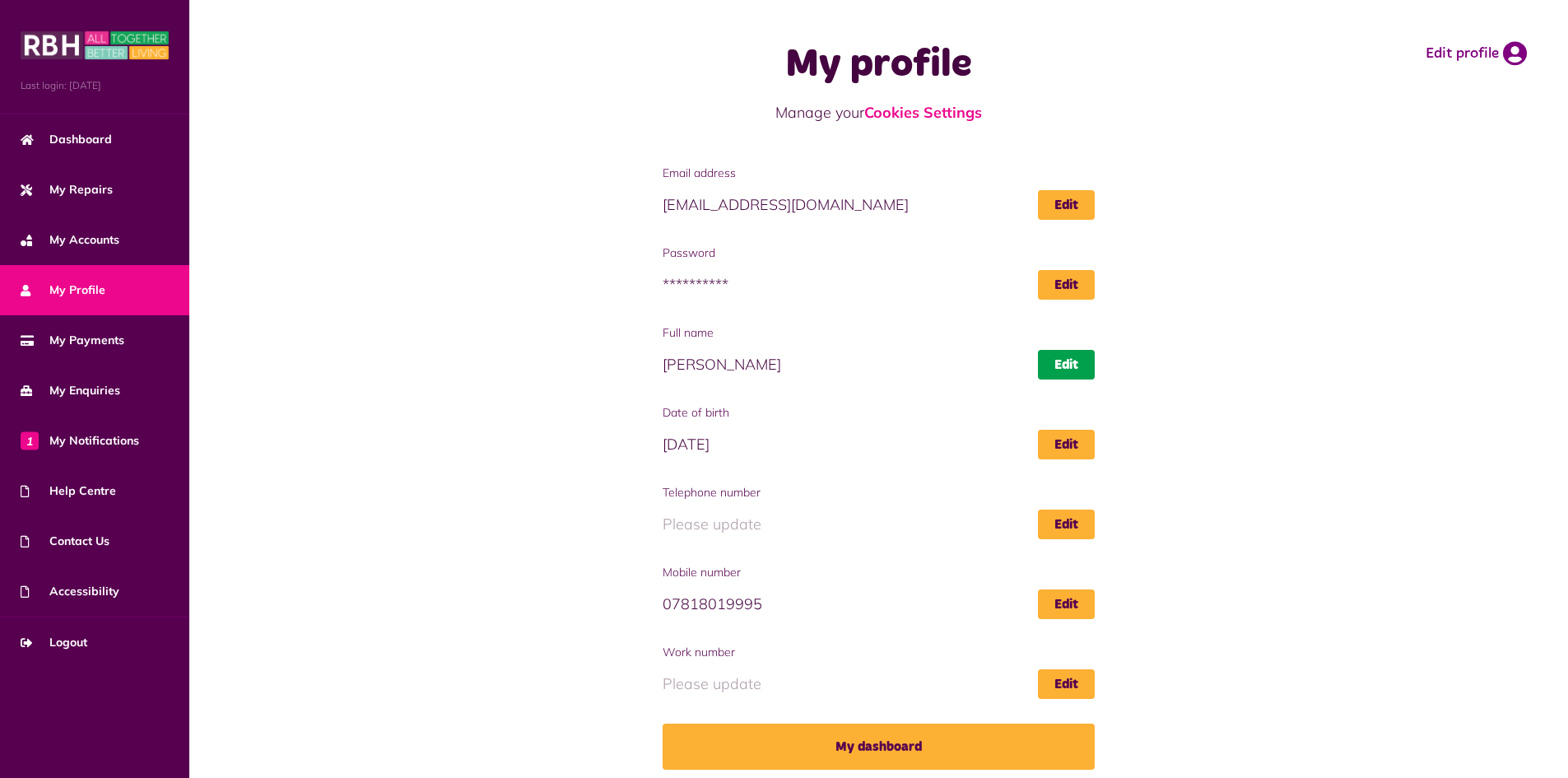
click at [1067, 367] on link "Edit" at bounding box center [1065, 365] width 57 height 30
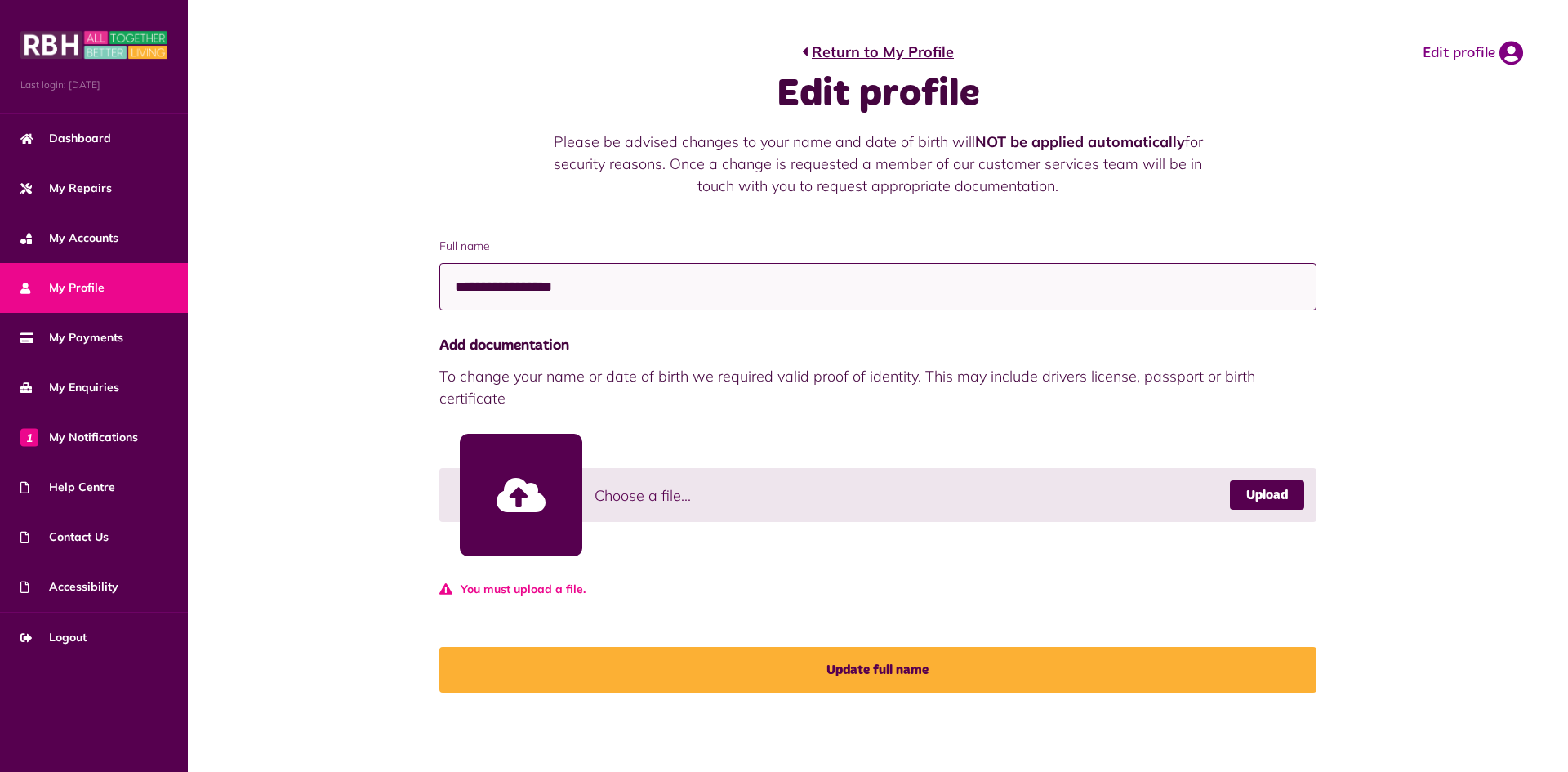
click at [534, 280] on input "**********" at bounding box center [877, 287] width 876 height 49
click at [533, 280] on input "**********" at bounding box center [877, 287] width 876 height 49
click at [842, 41] on link "Return to My Profile" at bounding box center [878, 51] width 152 height 22
